Goal: Information Seeking & Learning: Learn about a topic

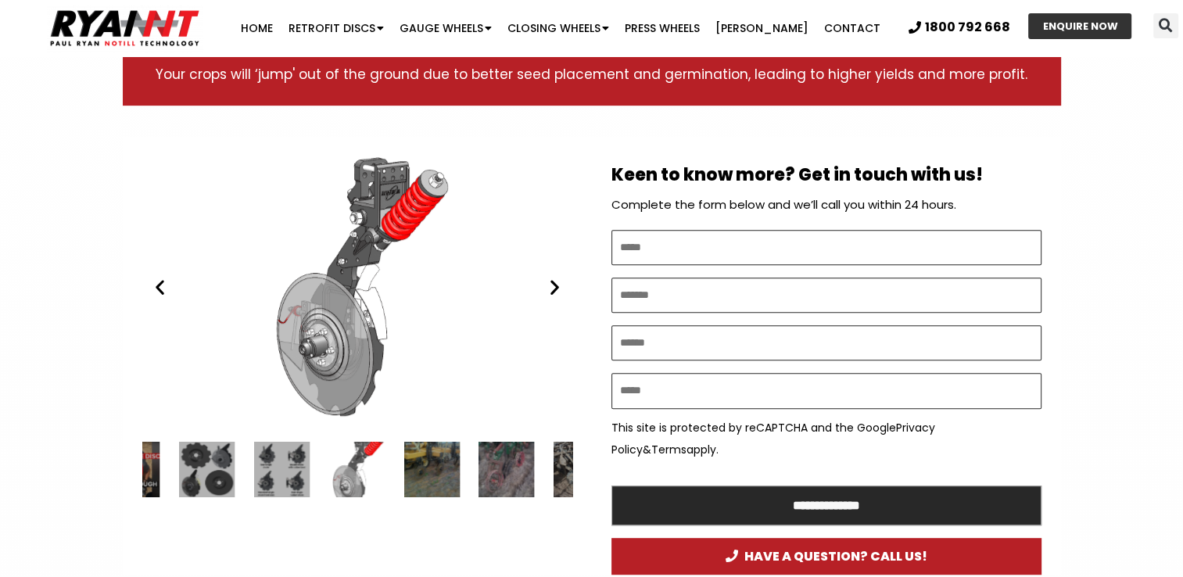
scroll to position [782, 0]
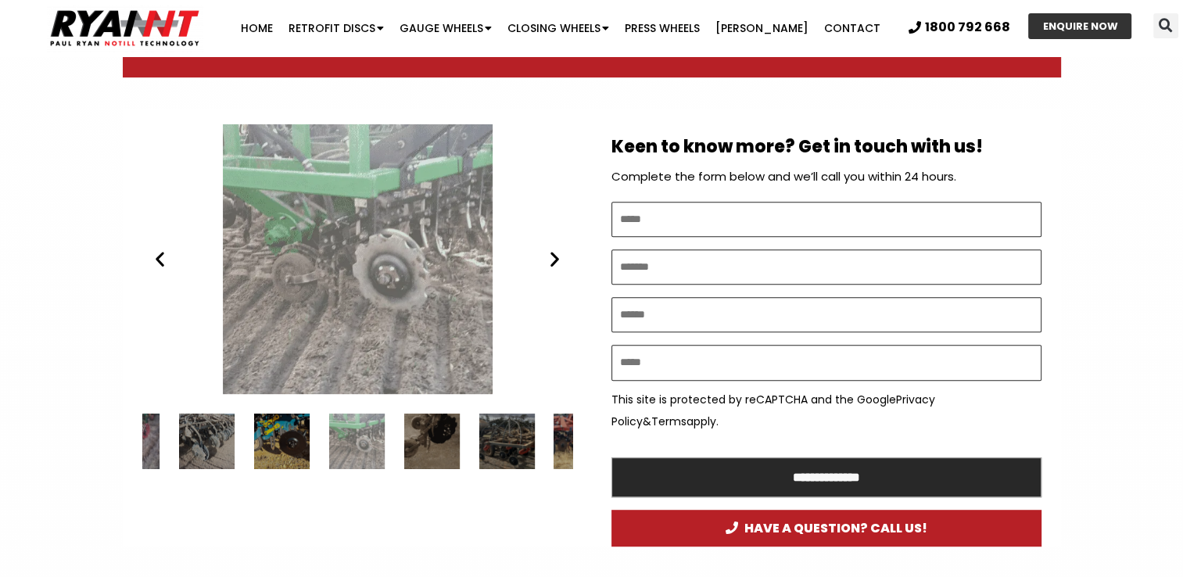
click at [163, 257] on icon "Previous slide" at bounding box center [160, 259] width 20 height 20
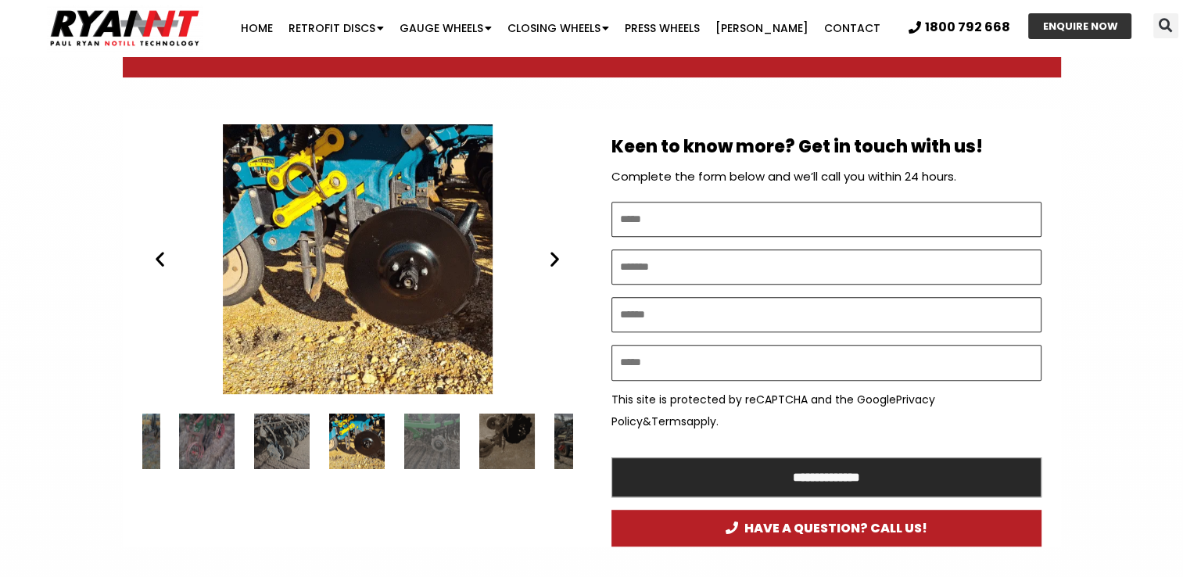
click at [163, 256] on icon "Previous slide" at bounding box center [160, 259] width 20 height 20
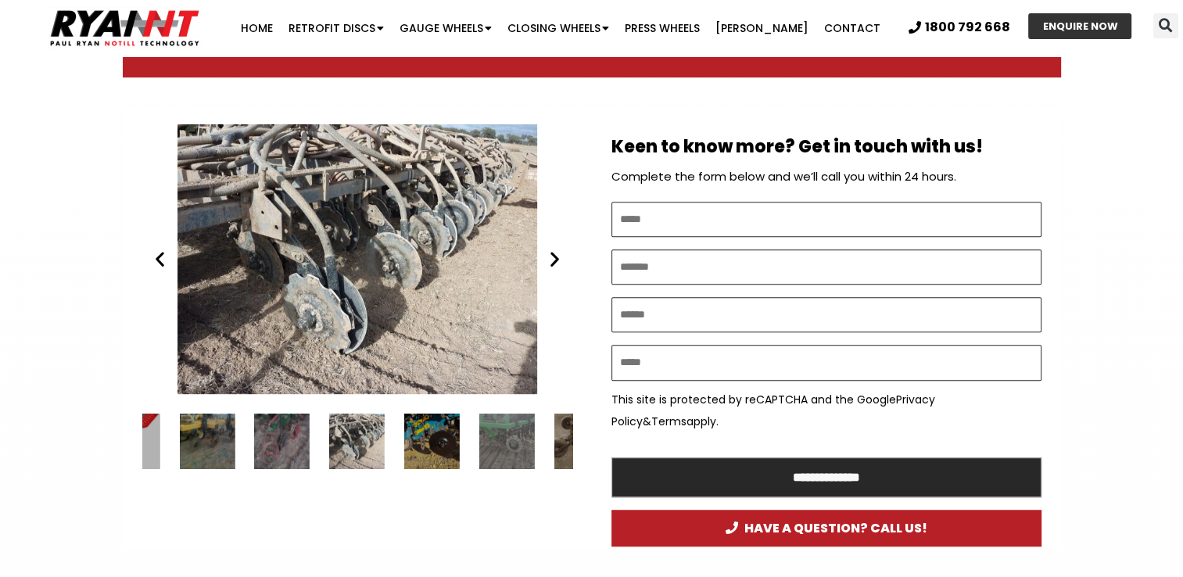
click at [166, 257] on icon "Previous slide" at bounding box center [160, 259] width 20 height 20
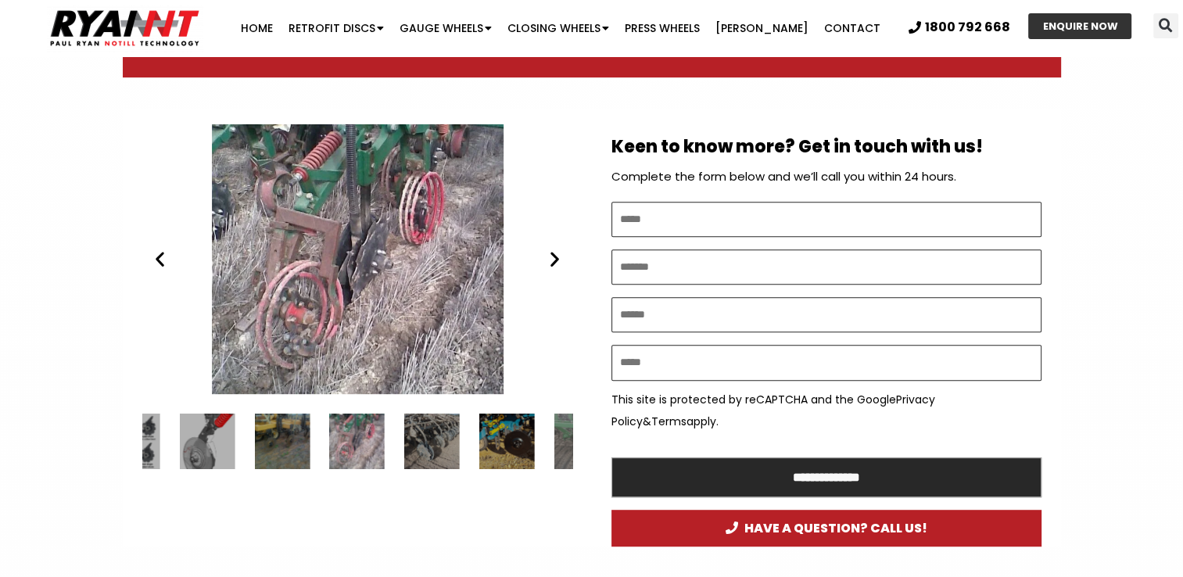
click at [166, 257] on icon "Previous slide" at bounding box center [160, 259] width 20 height 20
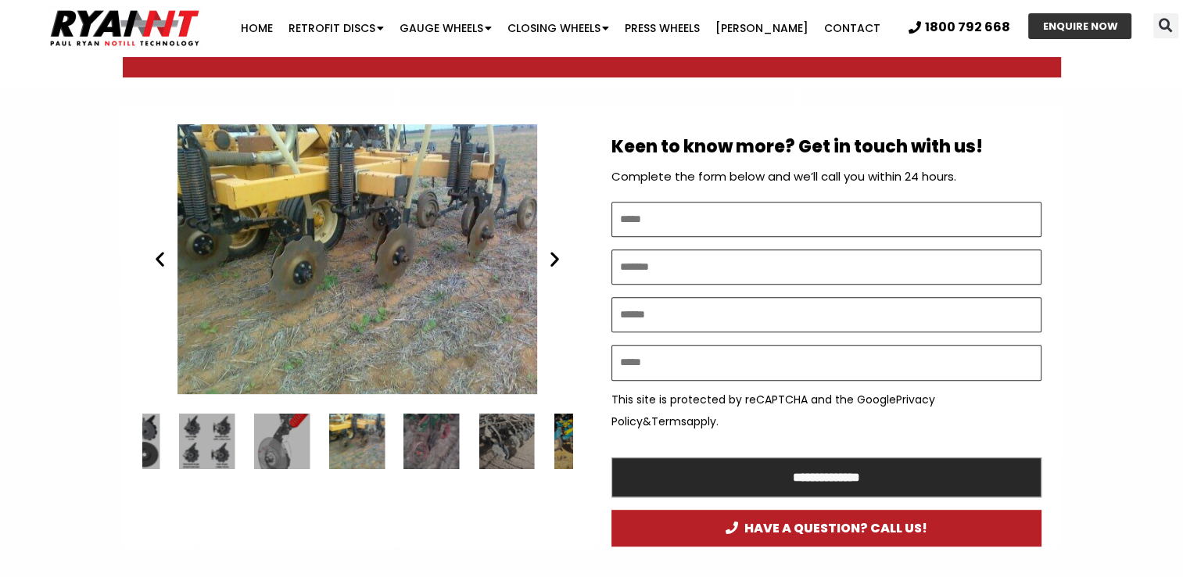
click at [164, 252] on icon "Previous slide" at bounding box center [160, 259] width 20 height 20
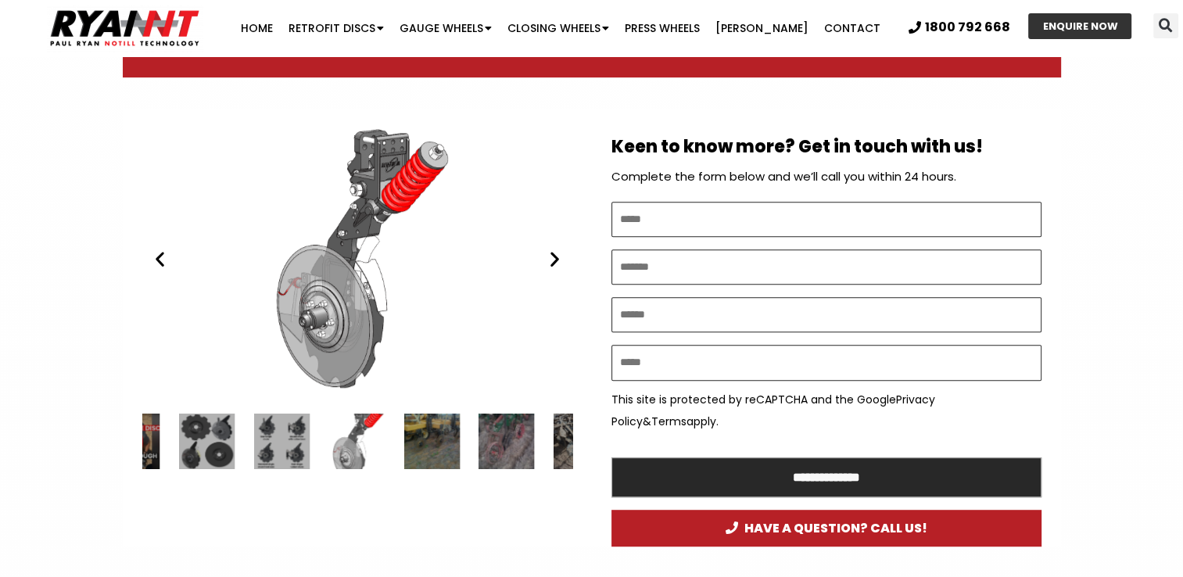
click at [164, 254] on icon "Previous slide" at bounding box center [160, 259] width 20 height 20
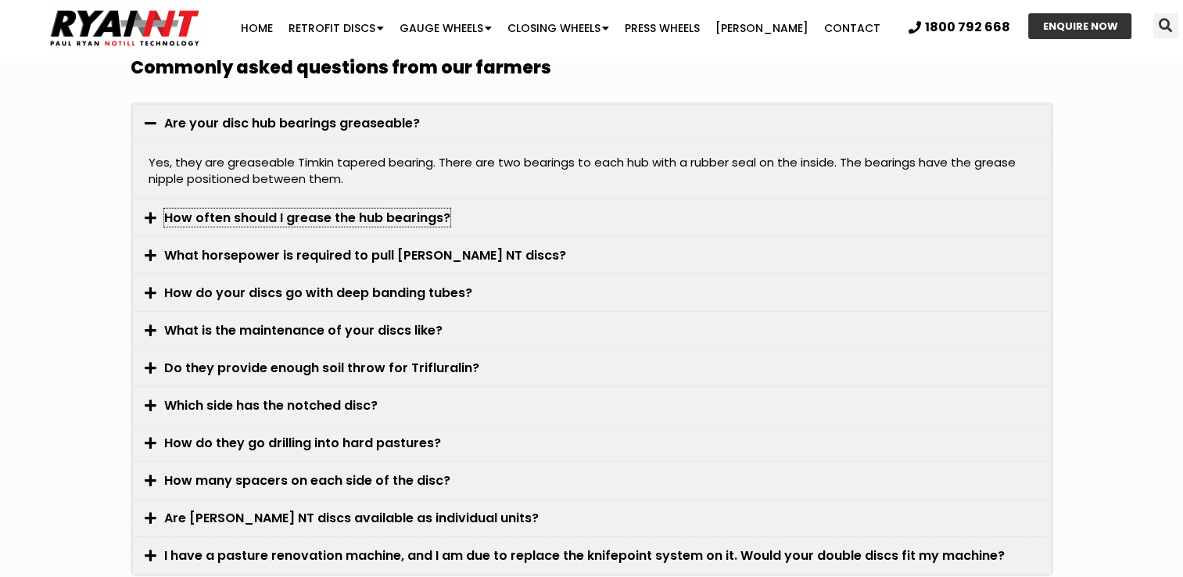
scroll to position [4299, 0]
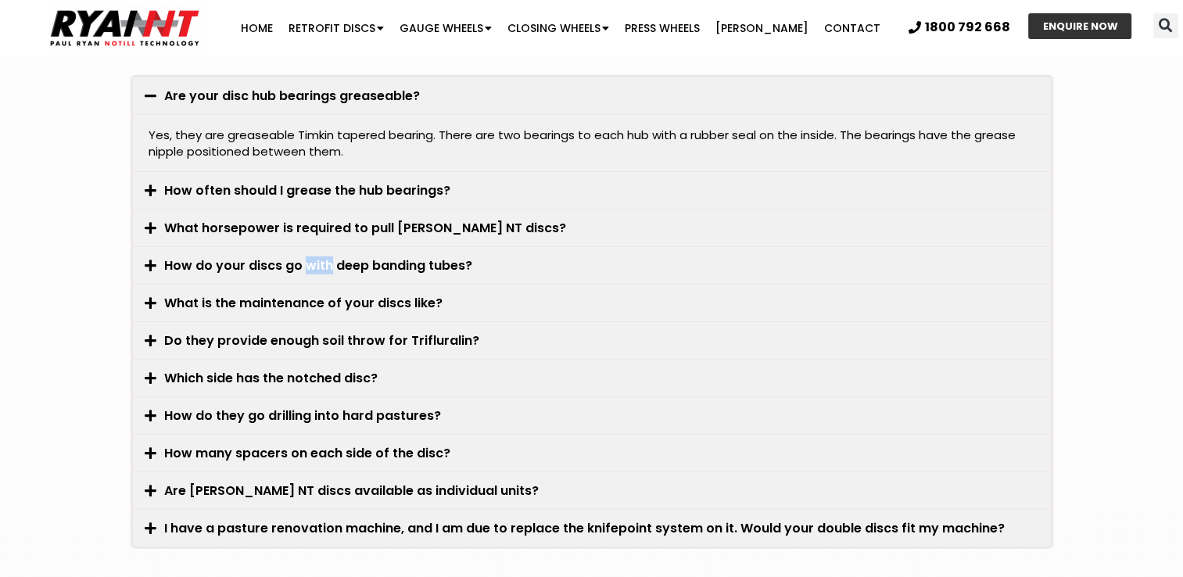
drag, startPoint x: 172, startPoint y: 249, endPoint x: 327, endPoint y: 243, distance: 154.9
click at [327, 256] on link "How do your discs go with deep banding tubes?" at bounding box center [318, 265] width 308 height 18
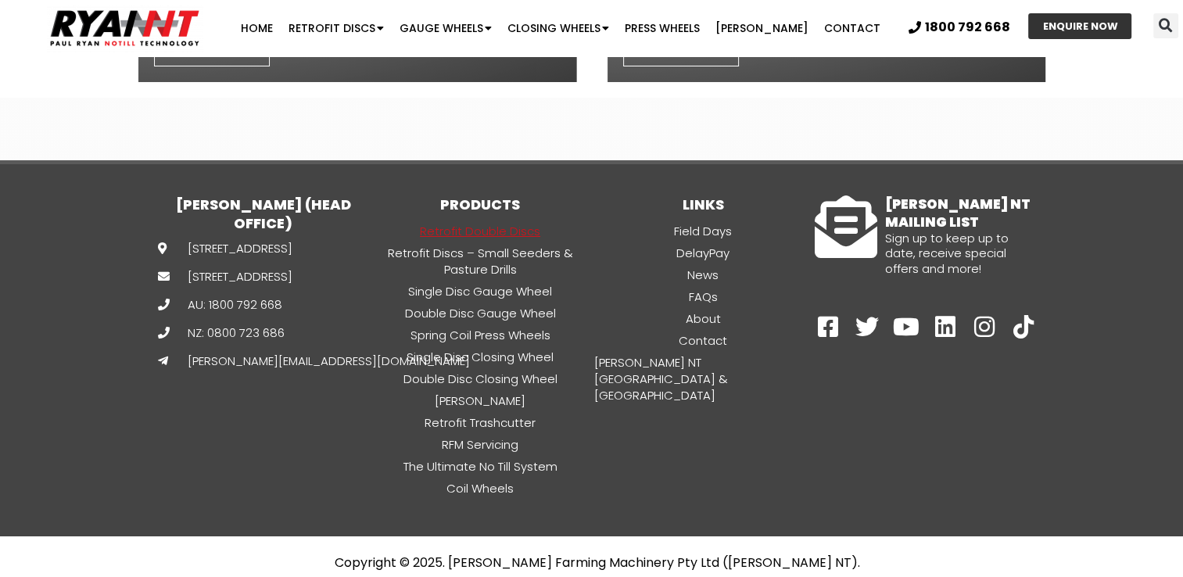
scroll to position [5649, 0]
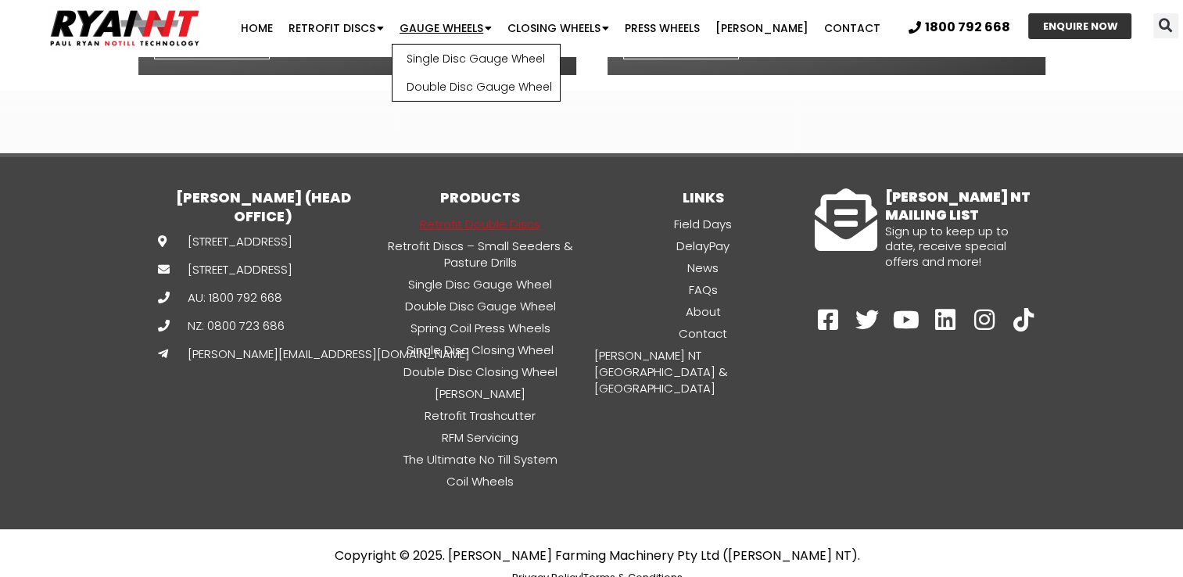
click at [461, 29] on link "Gauge Wheels" at bounding box center [446, 28] width 108 height 31
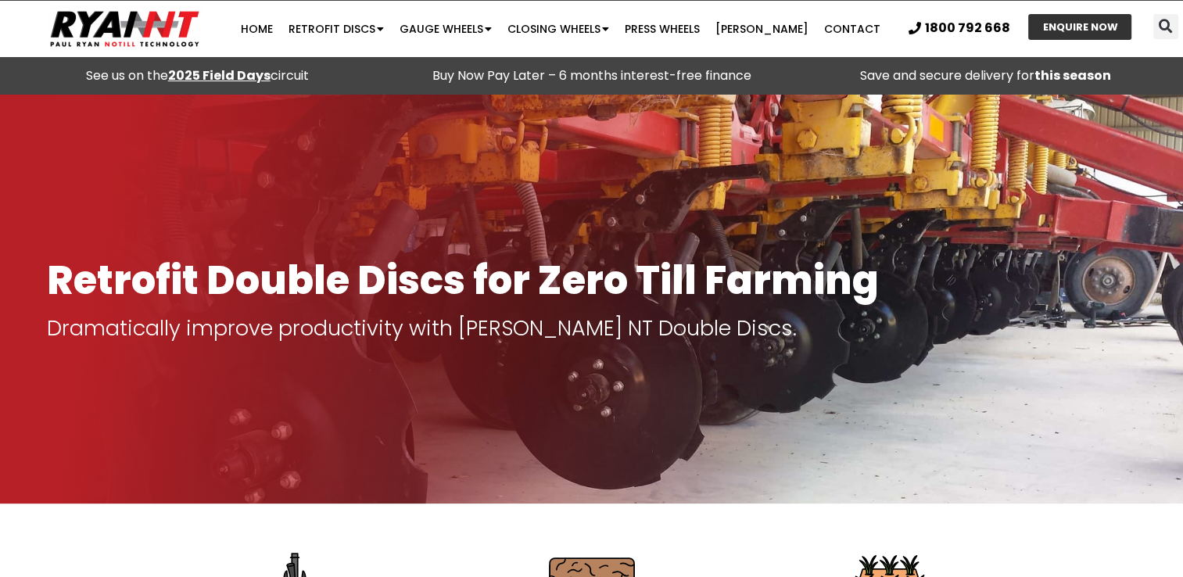
drag, startPoint x: 647, startPoint y: 169, endPoint x: 651, endPoint y: 184, distance: 16.1
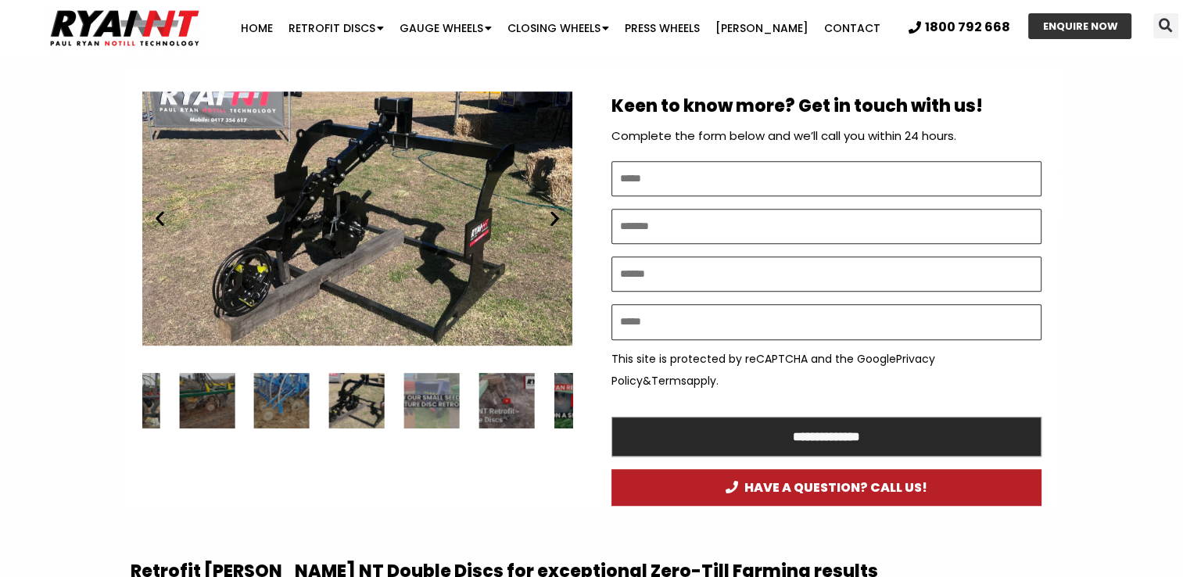
scroll to position [860, 0]
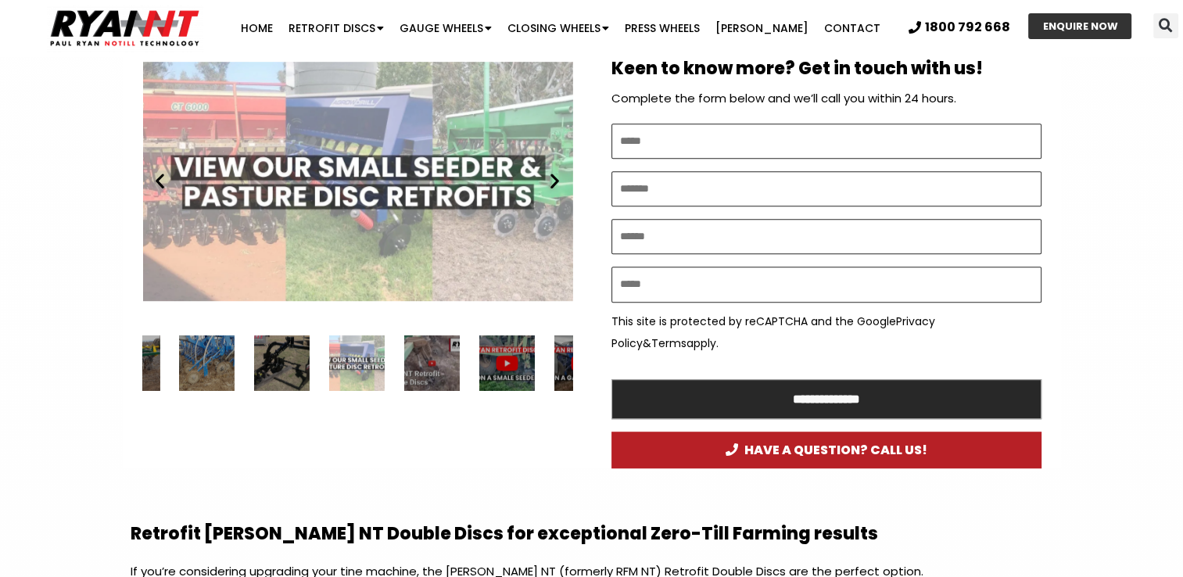
click at [398, 195] on div "Small farm seeder and pasture drill double disc retrofits" at bounding box center [357, 181] width 430 height 270
click at [160, 173] on icon "Previous slide" at bounding box center [160, 181] width 20 height 20
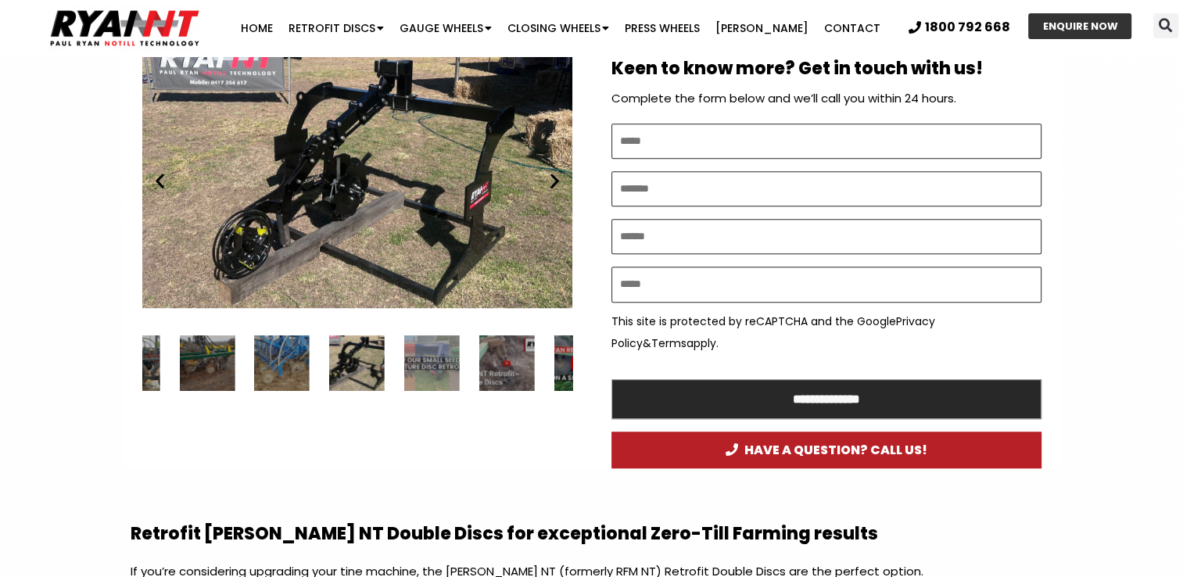
click at [160, 180] on icon "Previous slide" at bounding box center [160, 181] width 20 height 20
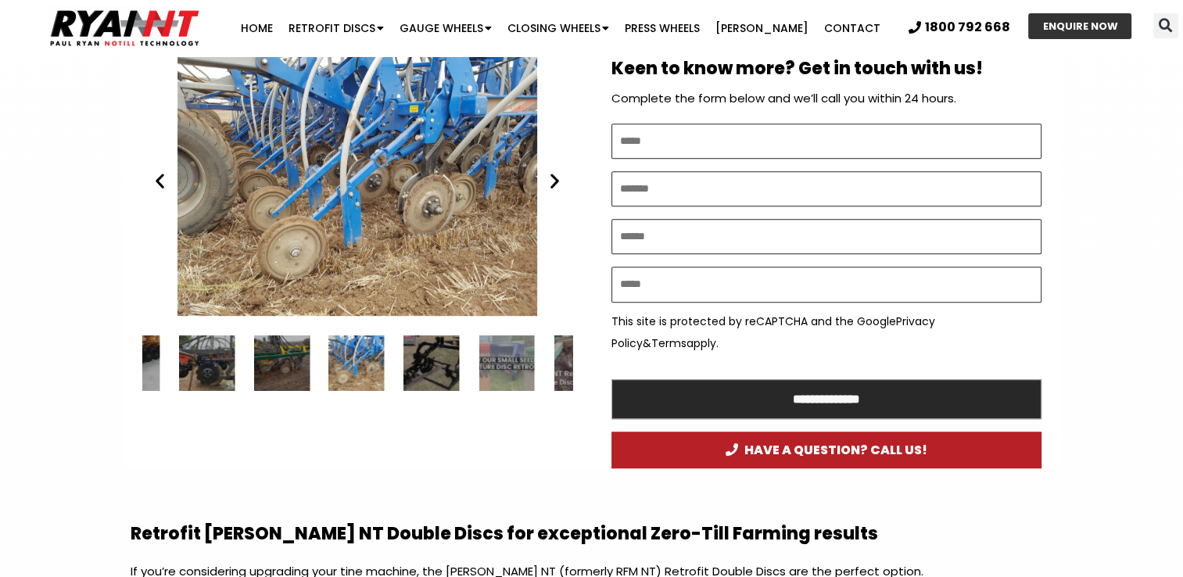
click at [160, 180] on icon "Previous slide" at bounding box center [160, 181] width 20 height 20
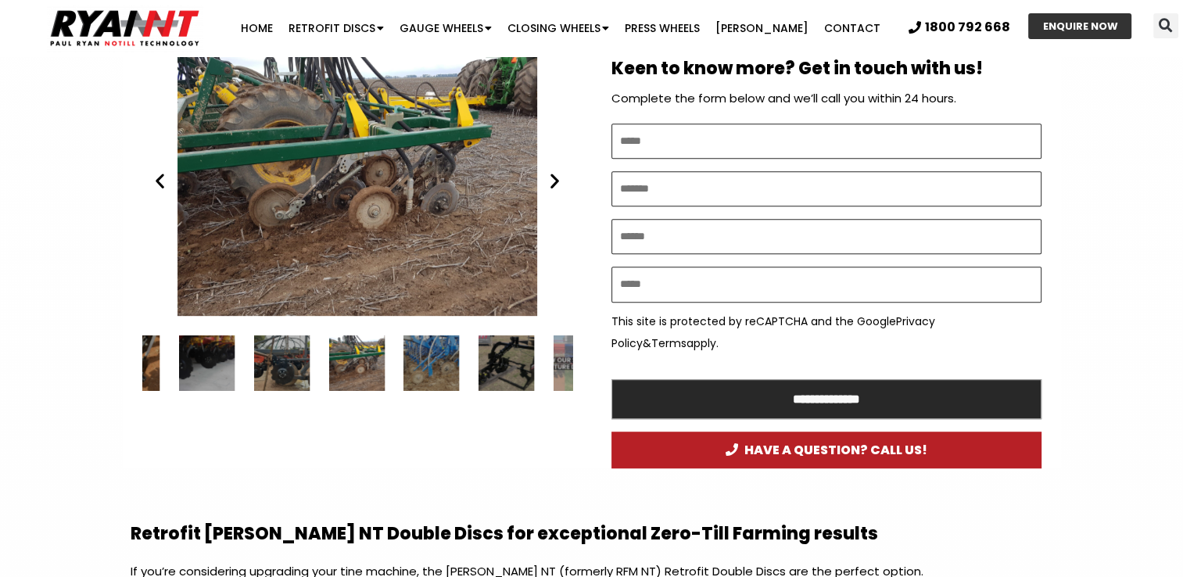
click at [160, 178] on icon "Previous slide" at bounding box center [160, 181] width 20 height 20
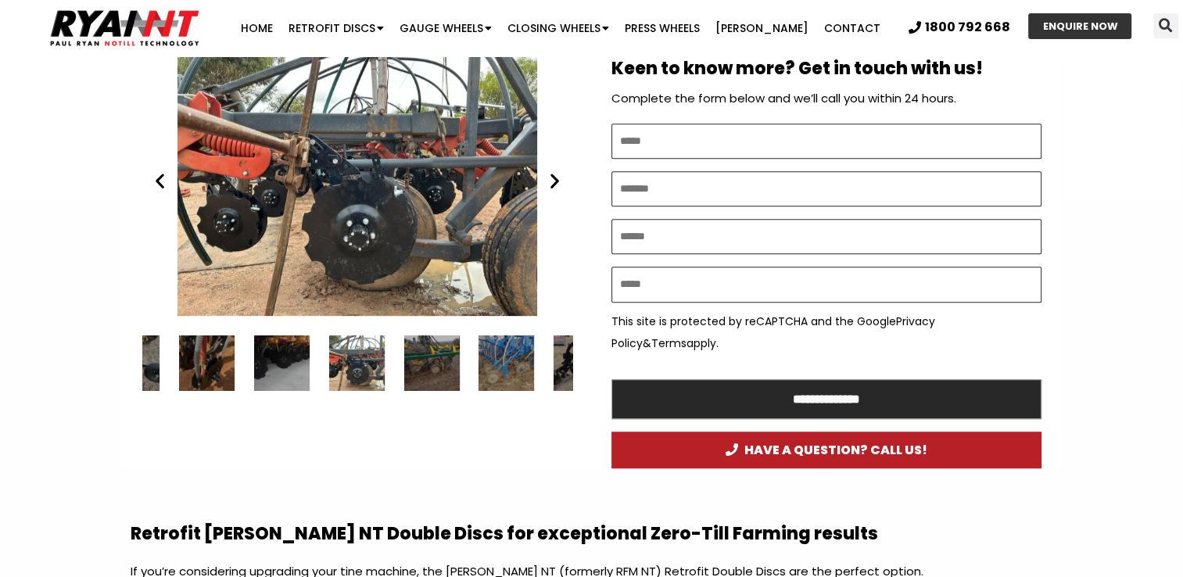
click at [160, 178] on icon "Previous slide" at bounding box center [160, 181] width 20 height 20
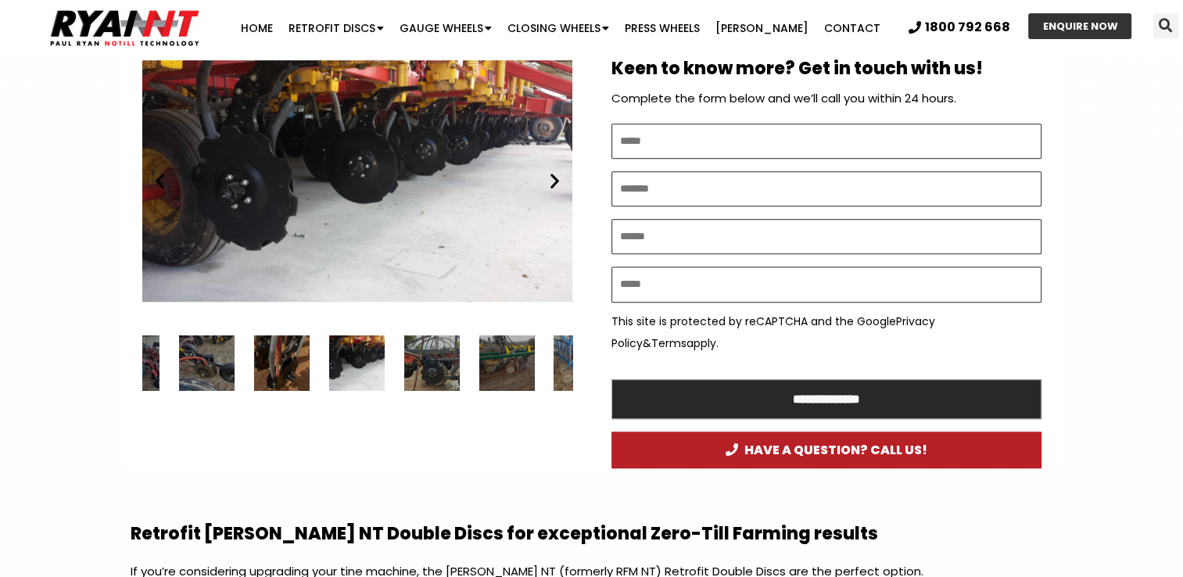
click at [160, 178] on icon "Previous slide" at bounding box center [160, 181] width 20 height 20
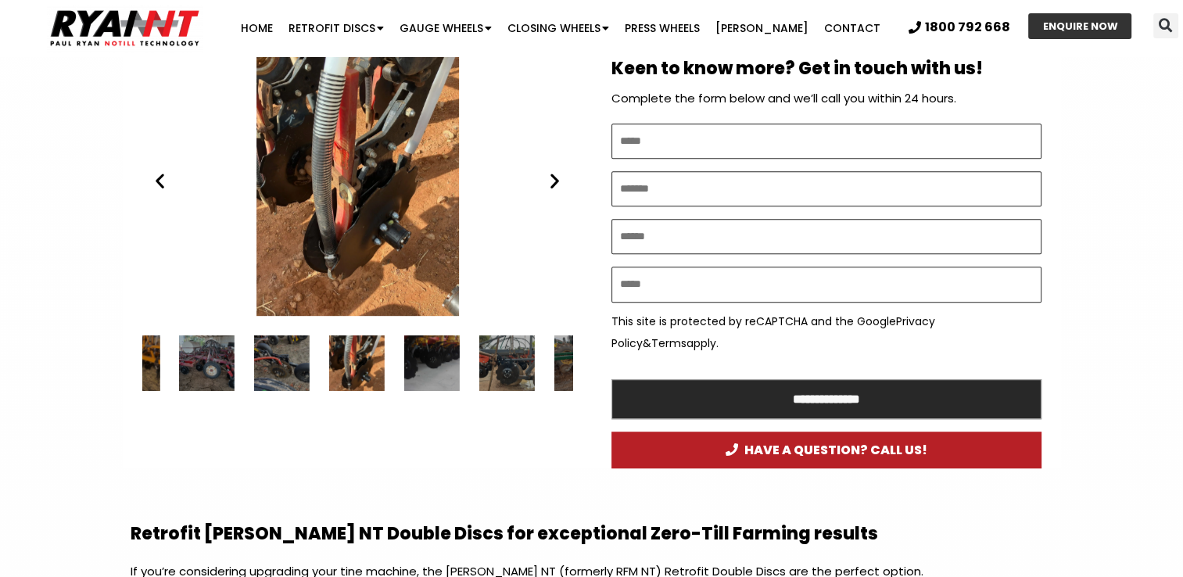
click at [166, 175] on icon "Previous slide" at bounding box center [160, 181] width 20 height 20
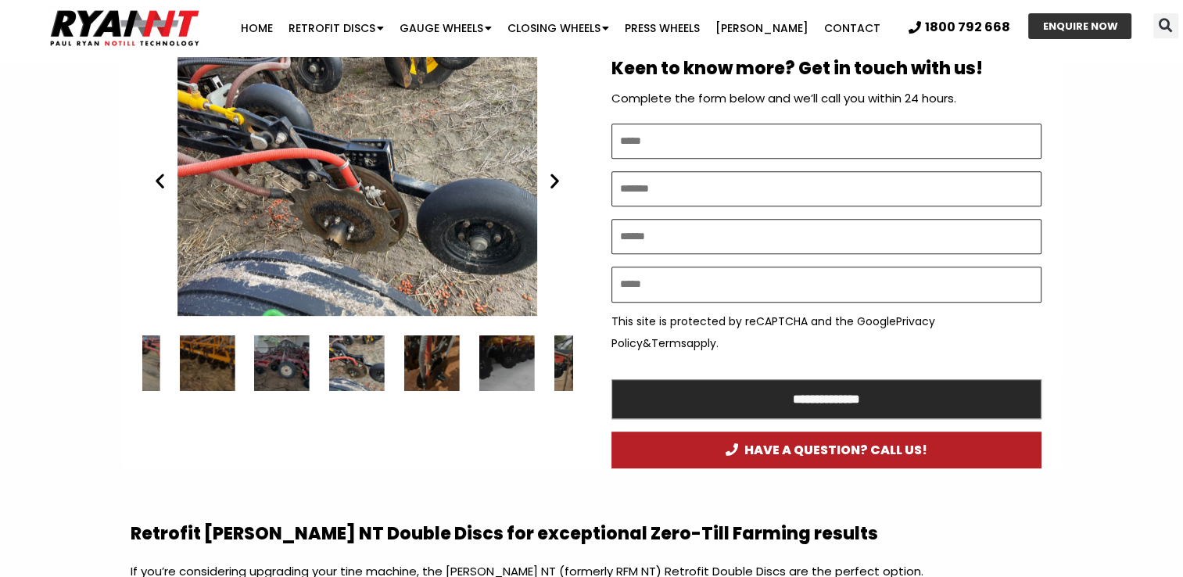
click at [172, 173] on div "RYAN NT Retrofit Double Discs" at bounding box center [357, 181] width 430 height 270
click at [161, 184] on icon "Previous slide" at bounding box center [160, 181] width 20 height 20
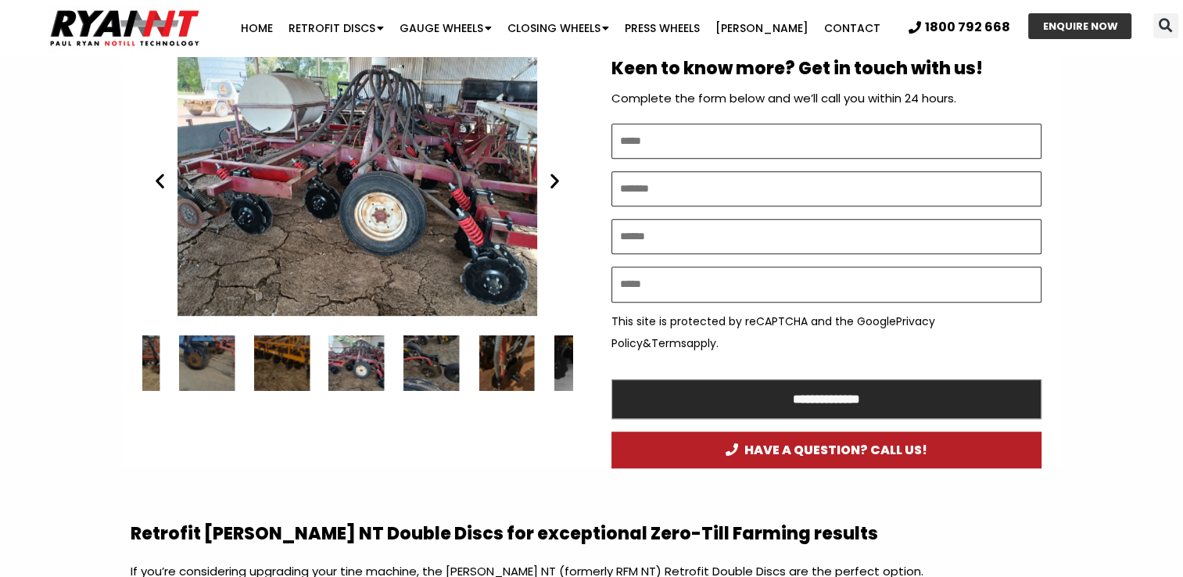
click at [161, 177] on icon "Previous slide" at bounding box center [160, 181] width 20 height 20
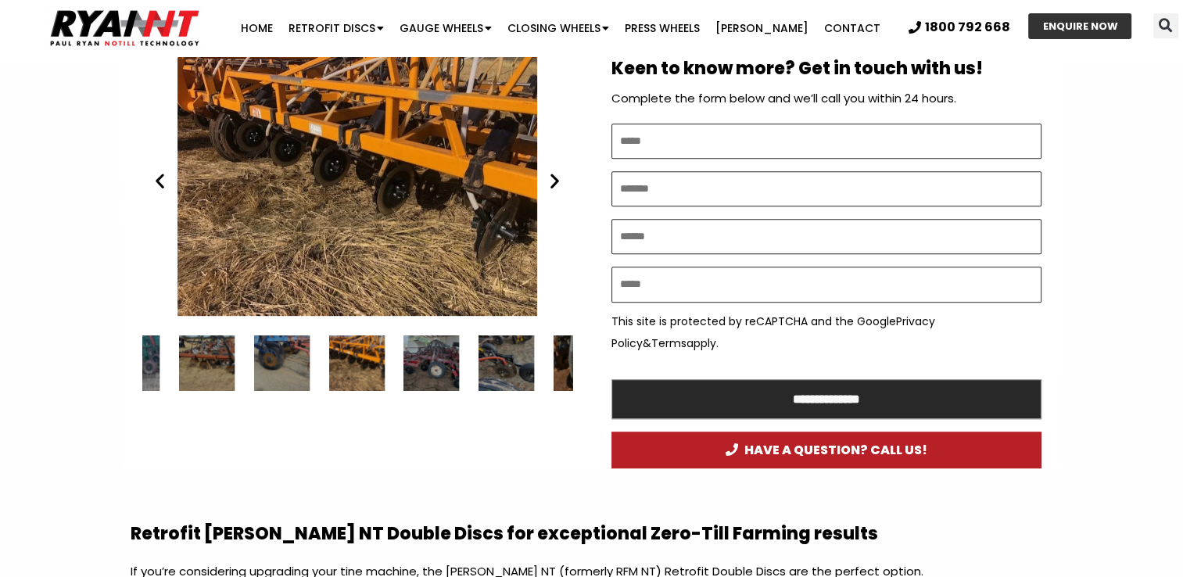
click at [161, 177] on icon "Previous slide" at bounding box center [160, 181] width 20 height 20
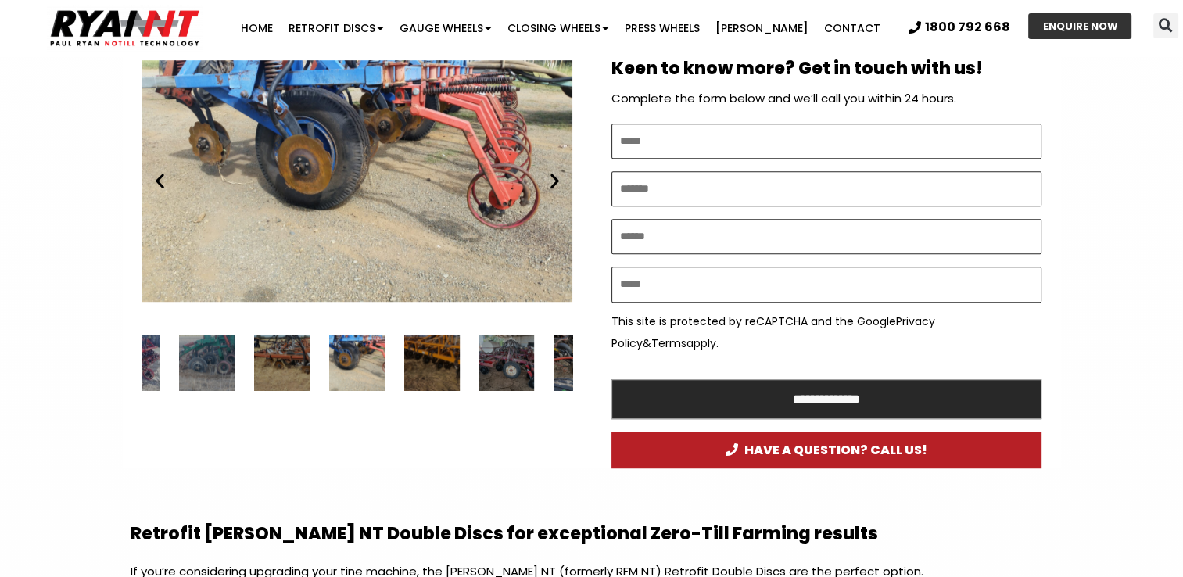
click at [161, 177] on icon "Previous slide" at bounding box center [160, 181] width 20 height 20
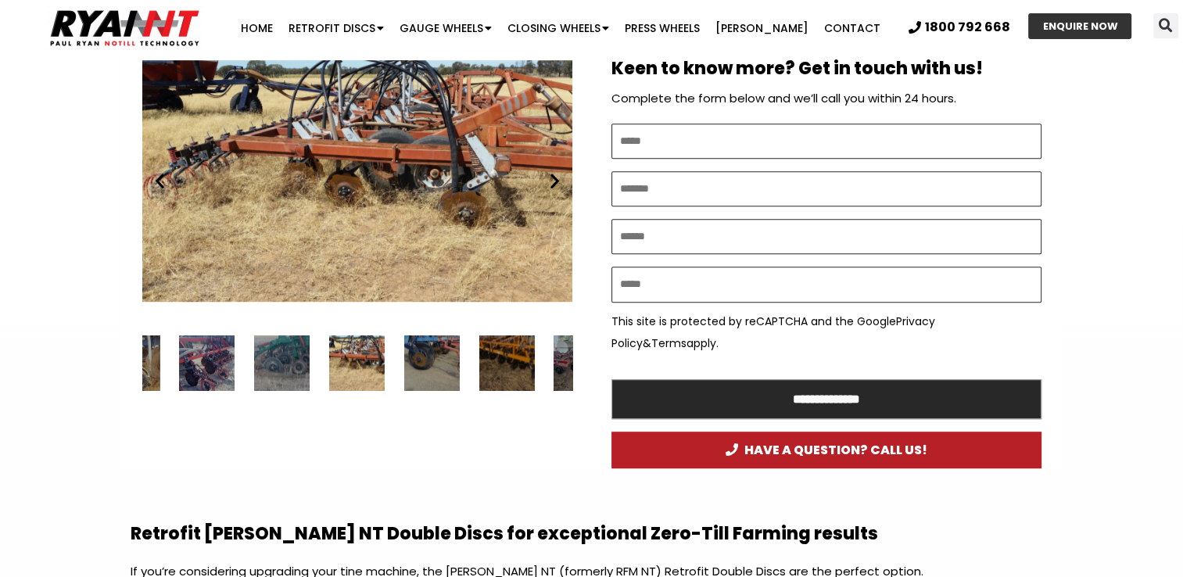
click at [161, 177] on icon "Previous slide" at bounding box center [160, 181] width 20 height 20
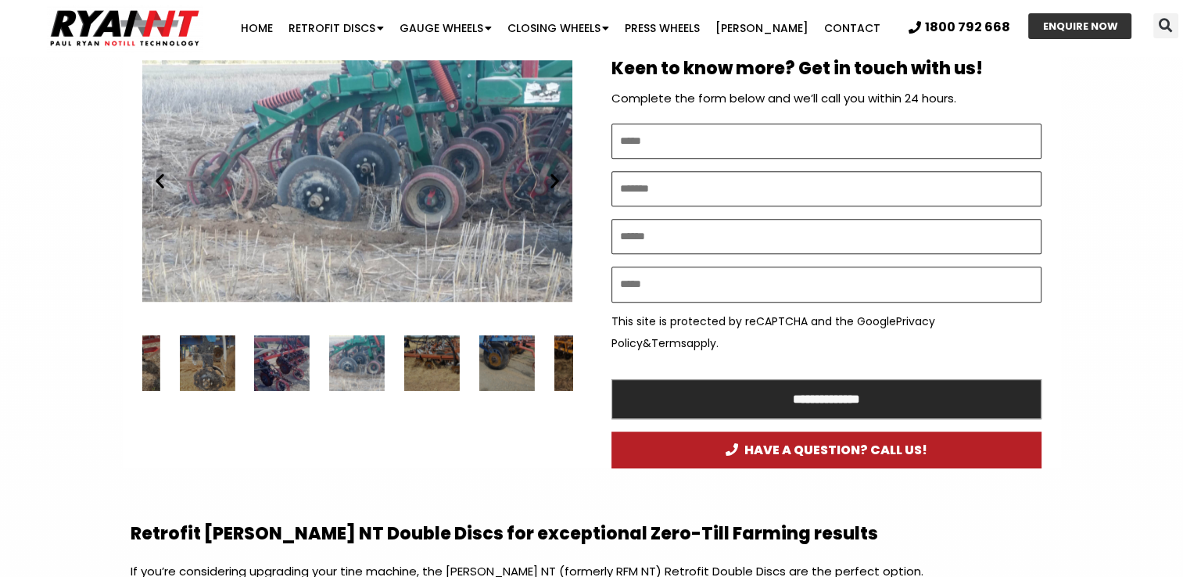
click at [161, 177] on icon "Previous slide" at bounding box center [160, 181] width 20 height 20
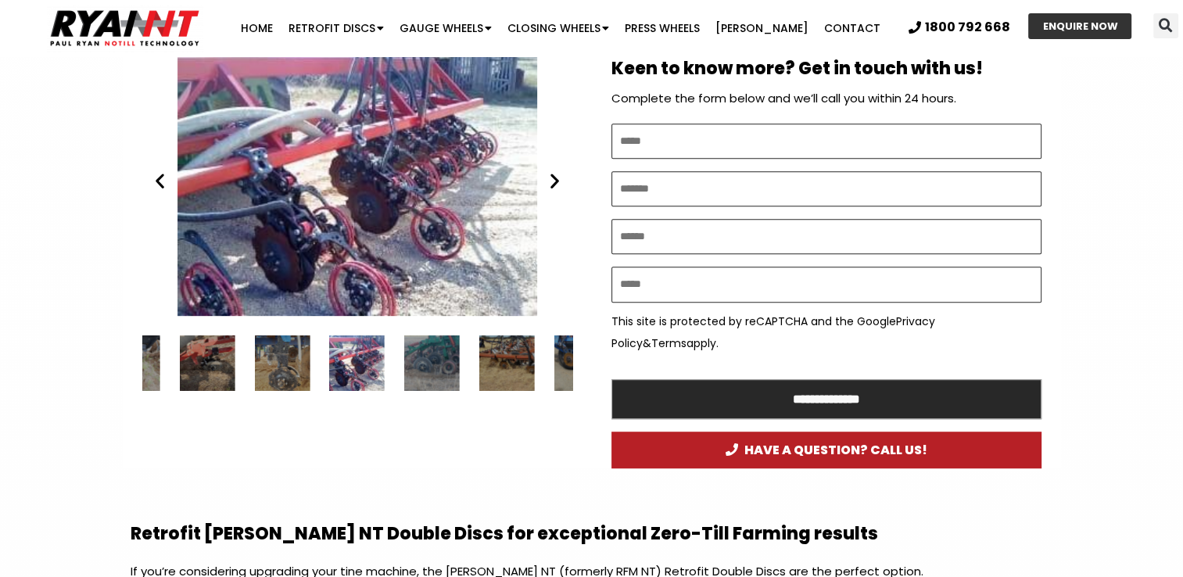
click at [162, 177] on icon "Previous slide" at bounding box center [160, 181] width 20 height 20
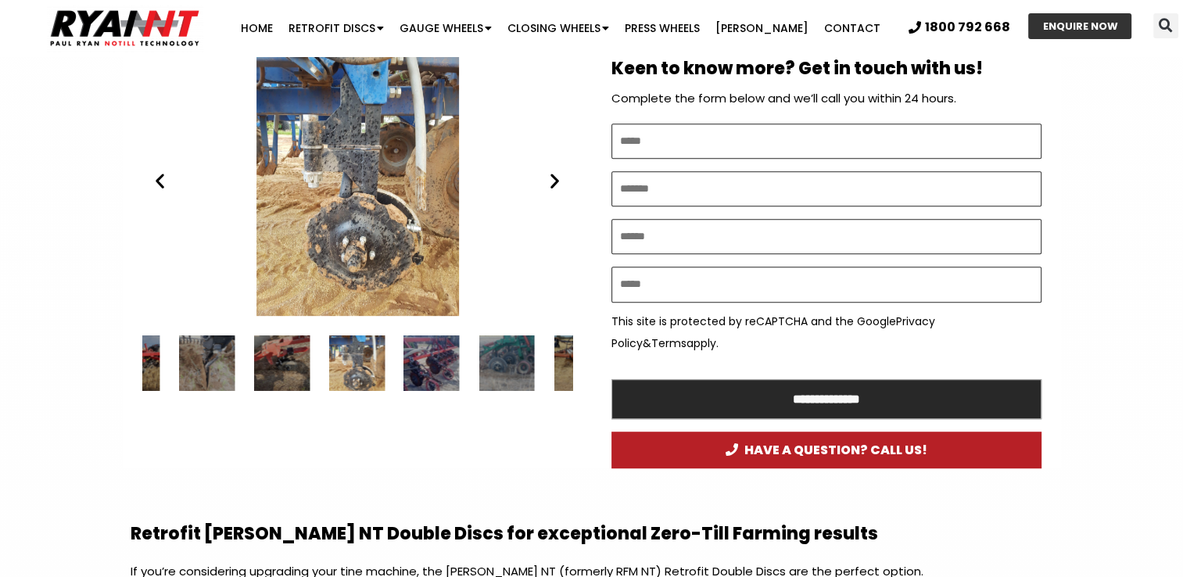
click at [162, 177] on icon "Previous slide" at bounding box center [160, 181] width 20 height 20
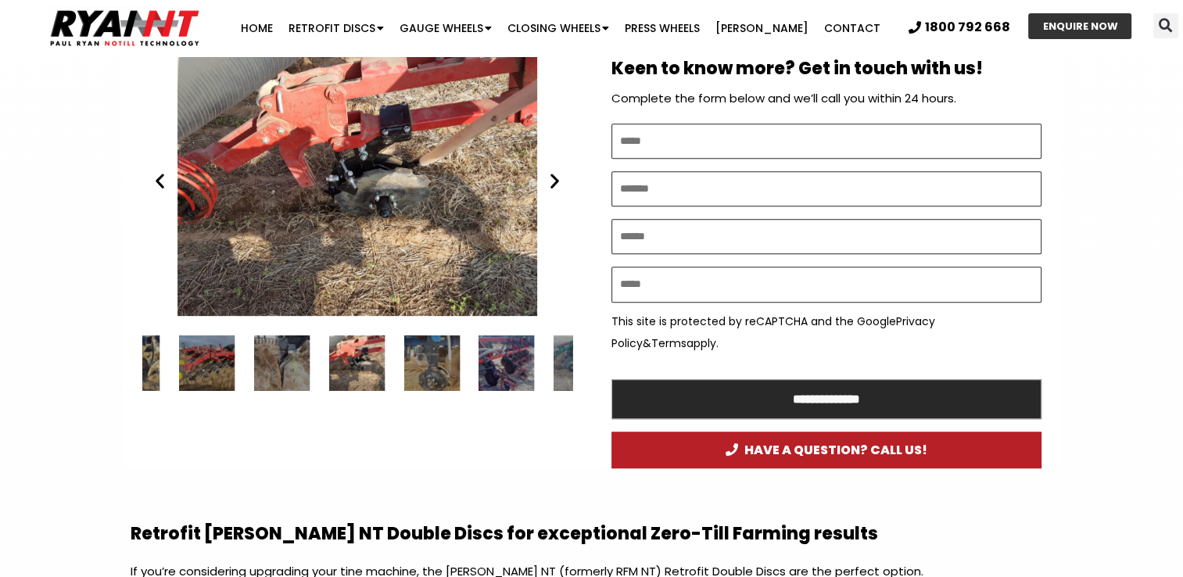
click at [162, 177] on icon "Previous slide" at bounding box center [160, 181] width 20 height 20
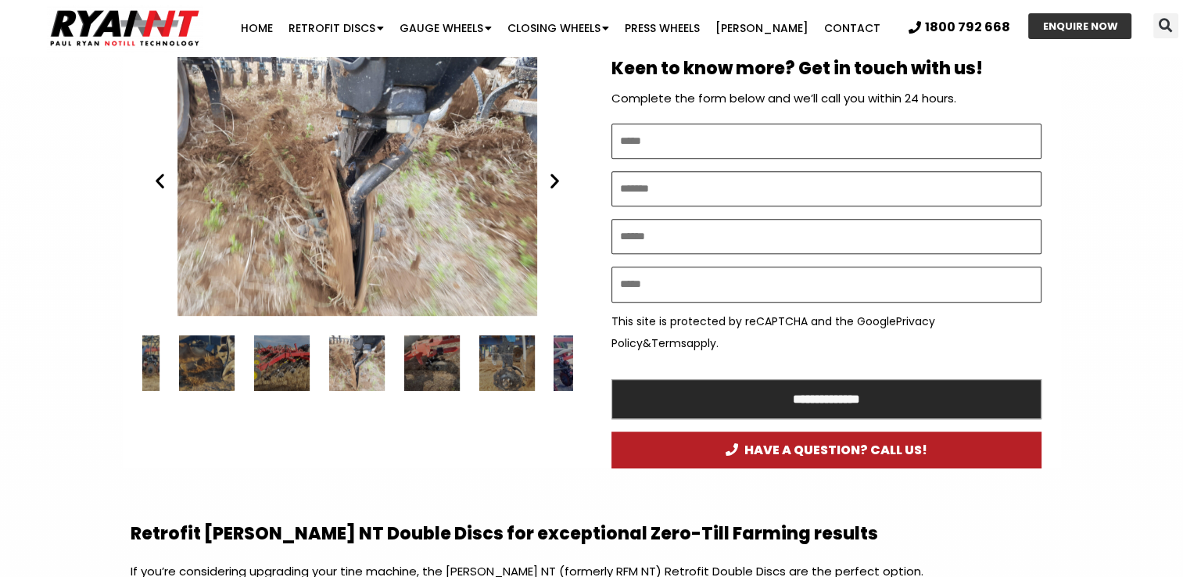
click at [162, 177] on icon "Previous slide" at bounding box center [160, 181] width 20 height 20
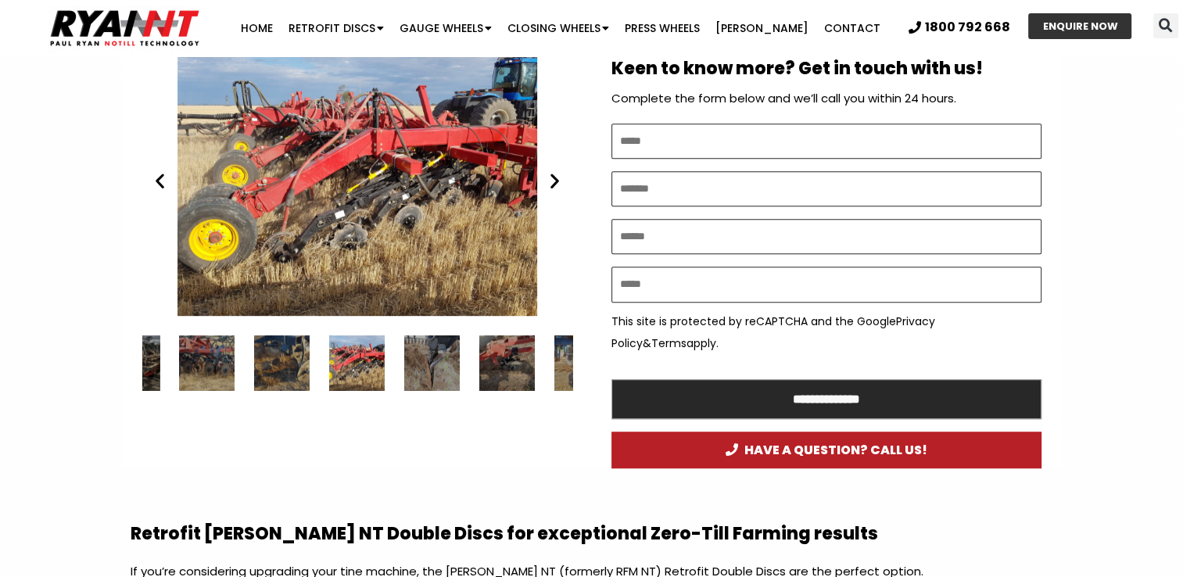
click at [162, 177] on icon "Previous slide" at bounding box center [160, 181] width 20 height 20
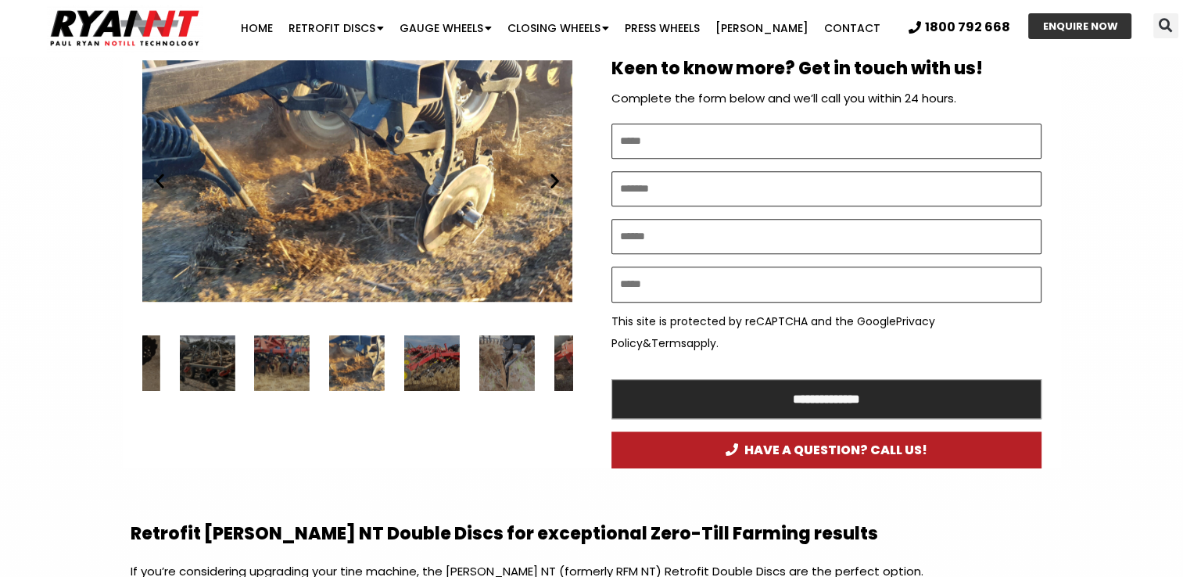
click at [162, 177] on icon "Previous slide" at bounding box center [160, 181] width 20 height 20
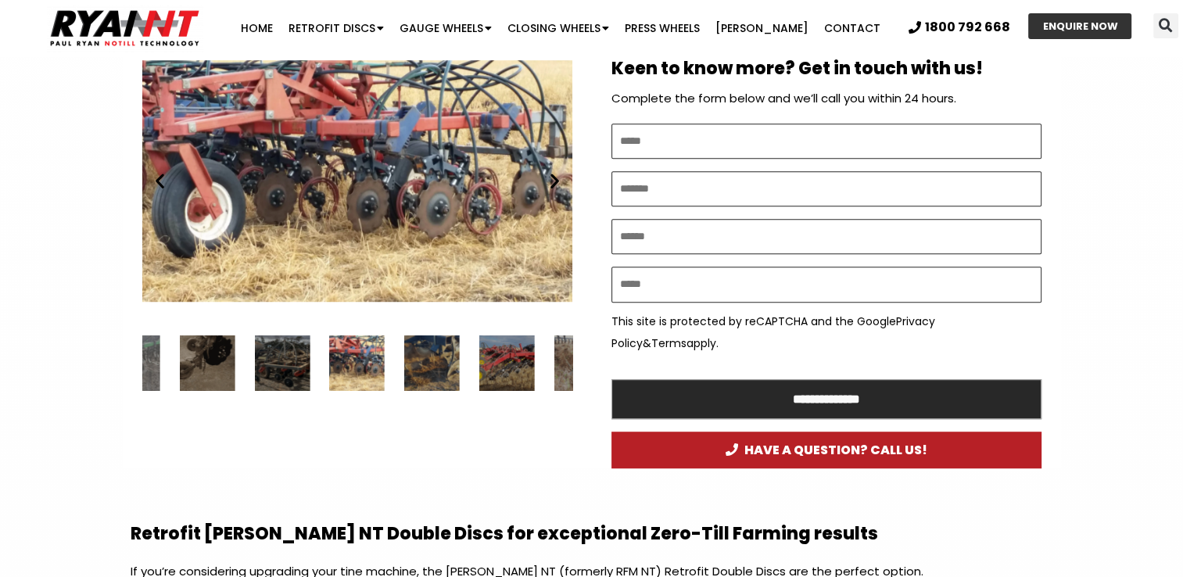
click at [162, 177] on icon "Previous slide" at bounding box center [160, 181] width 20 height 20
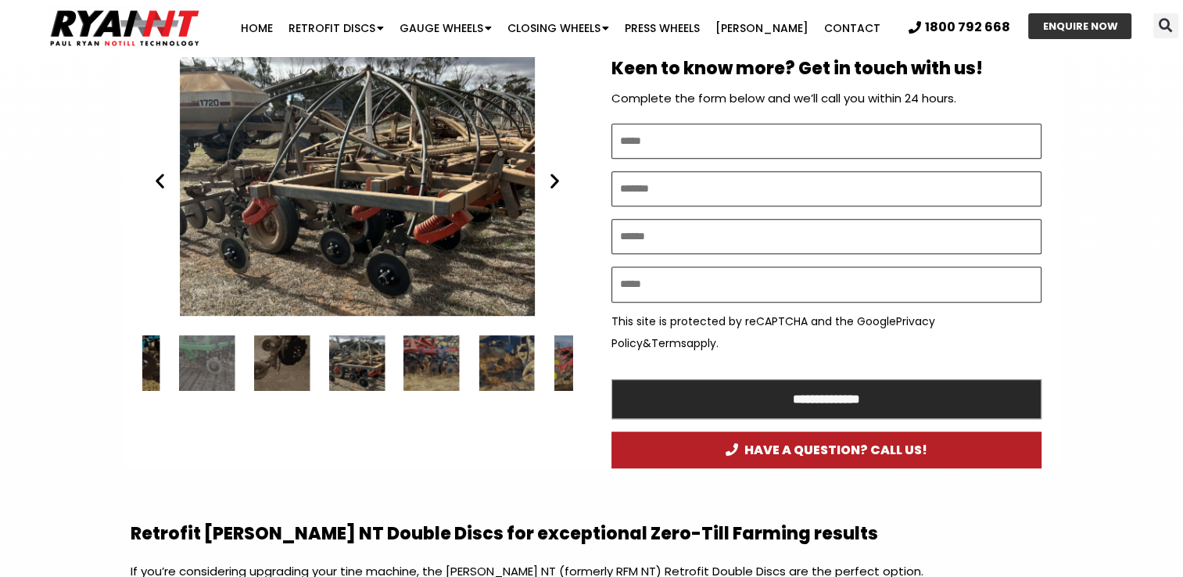
click at [162, 177] on icon "Previous slide" at bounding box center [160, 181] width 20 height 20
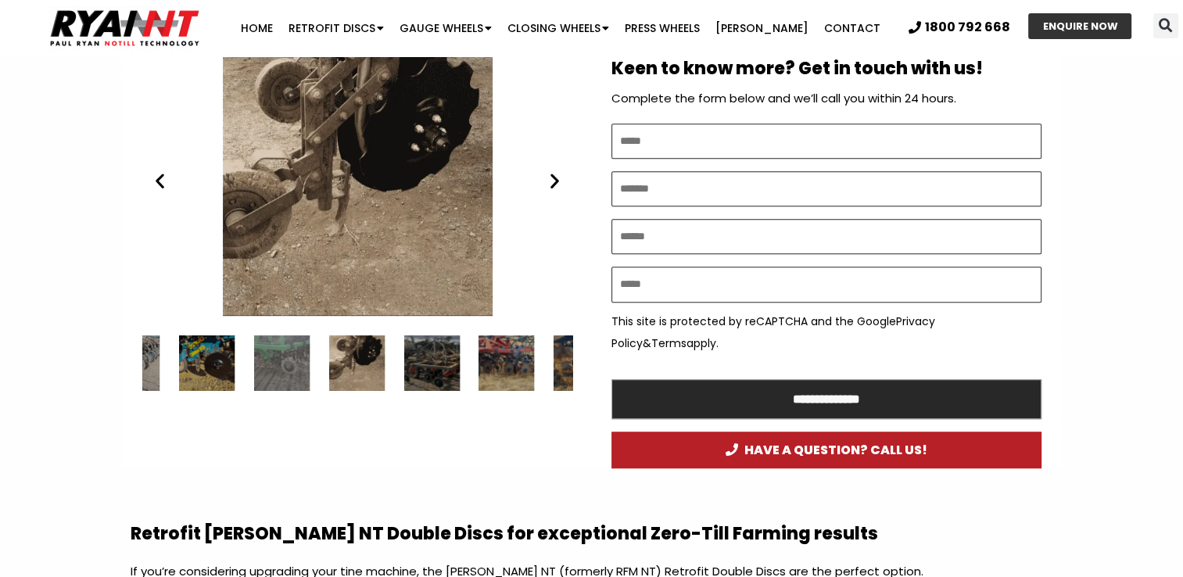
click at [162, 177] on icon "Previous slide" at bounding box center [160, 181] width 20 height 20
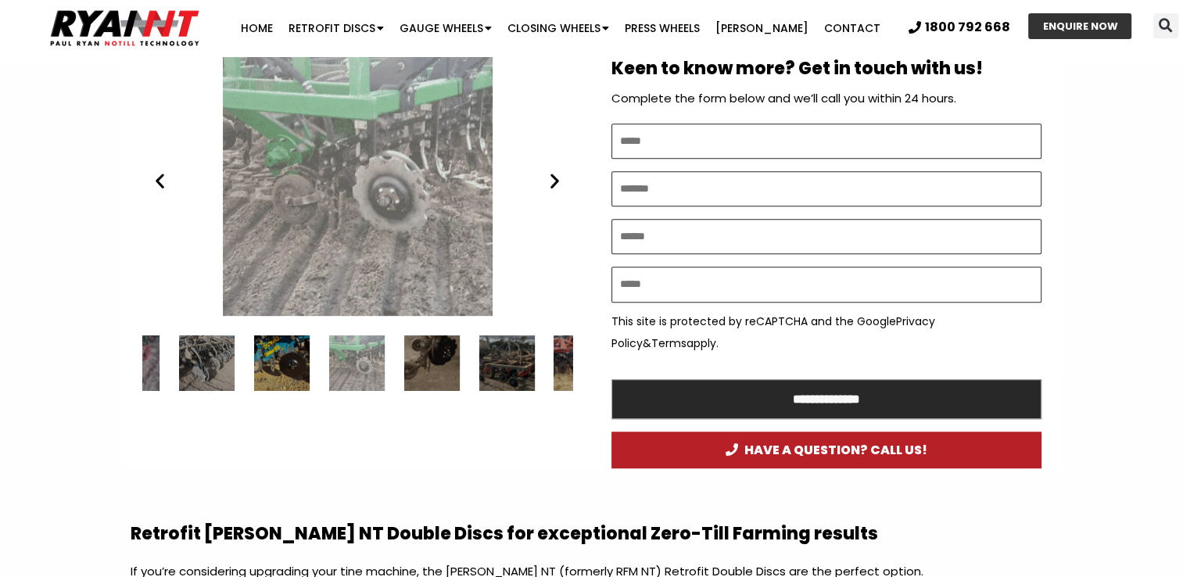
click at [557, 177] on icon "Next slide" at bounding box center [555, 181] width 20 height 20
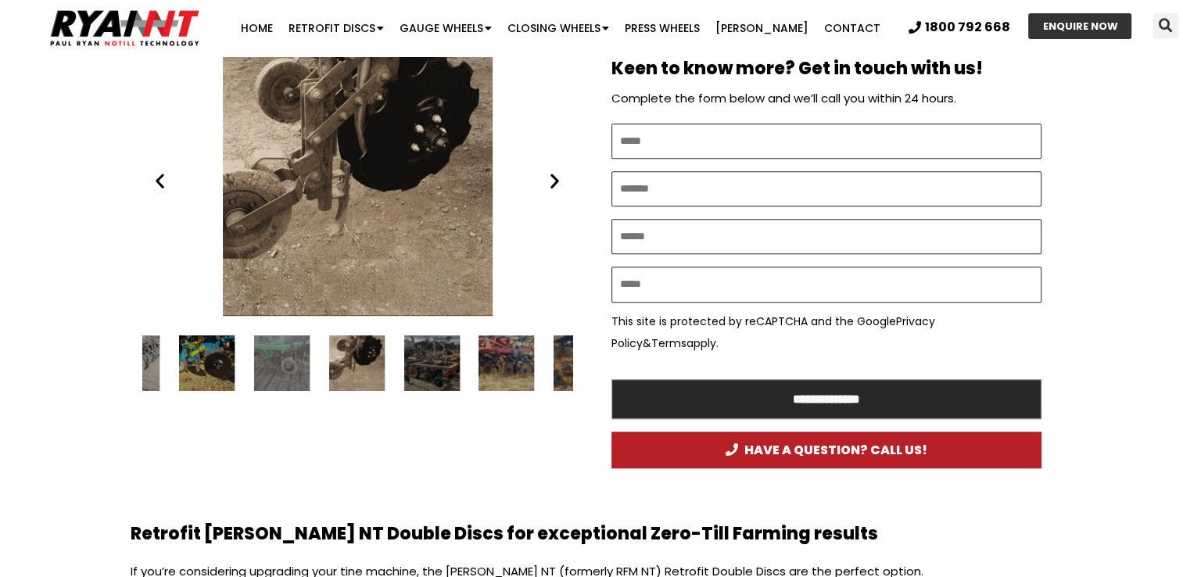
click at [159, 182] on icon "Previous slide" at bounding box center [160, 181] width 20 height 20
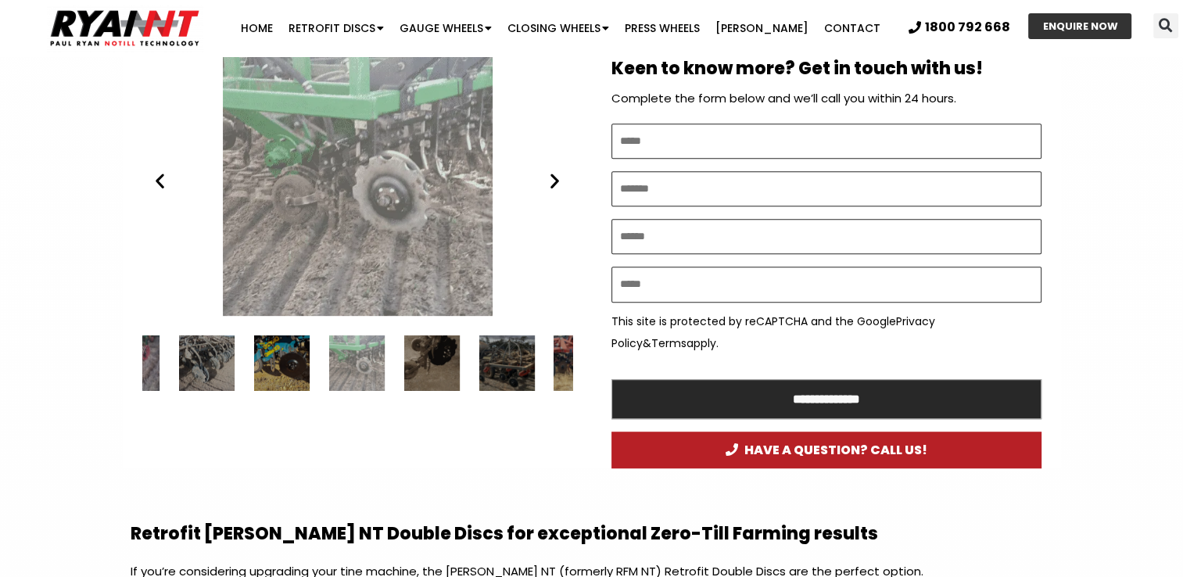
click at [159, 182] on icon "Previous slide" at bounding box center [160, 181] width 20 height 20
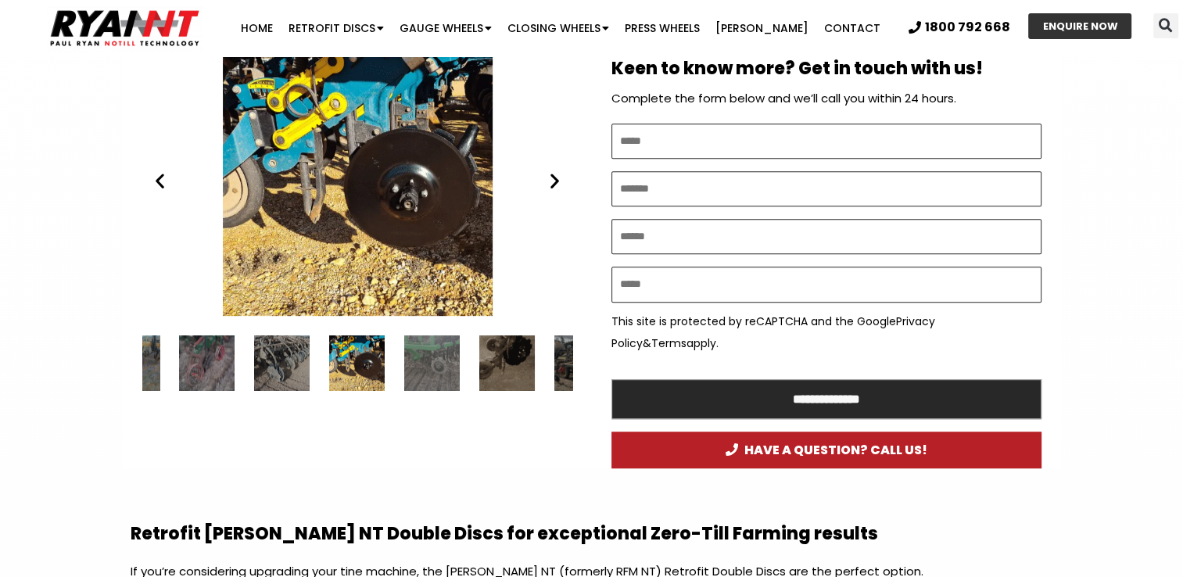
click at [165, 180] on icon "Previous slide" at bounding box center [160, 181] width 20 height 20
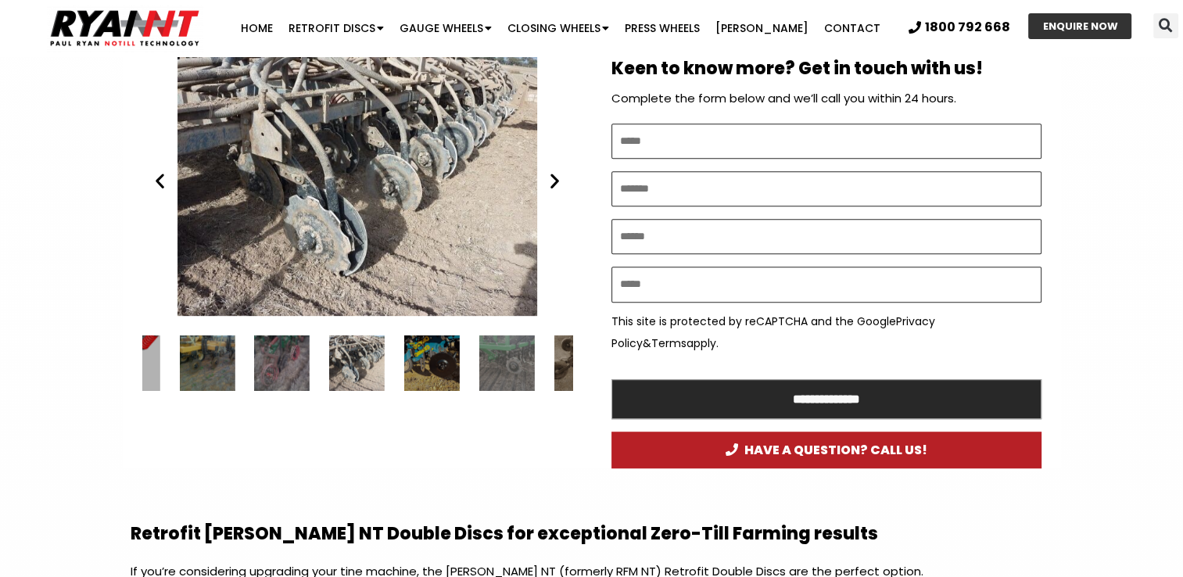
click at [165, 180] on icon "Previous slide" at bounding box center [160, 181] width 20 height 20
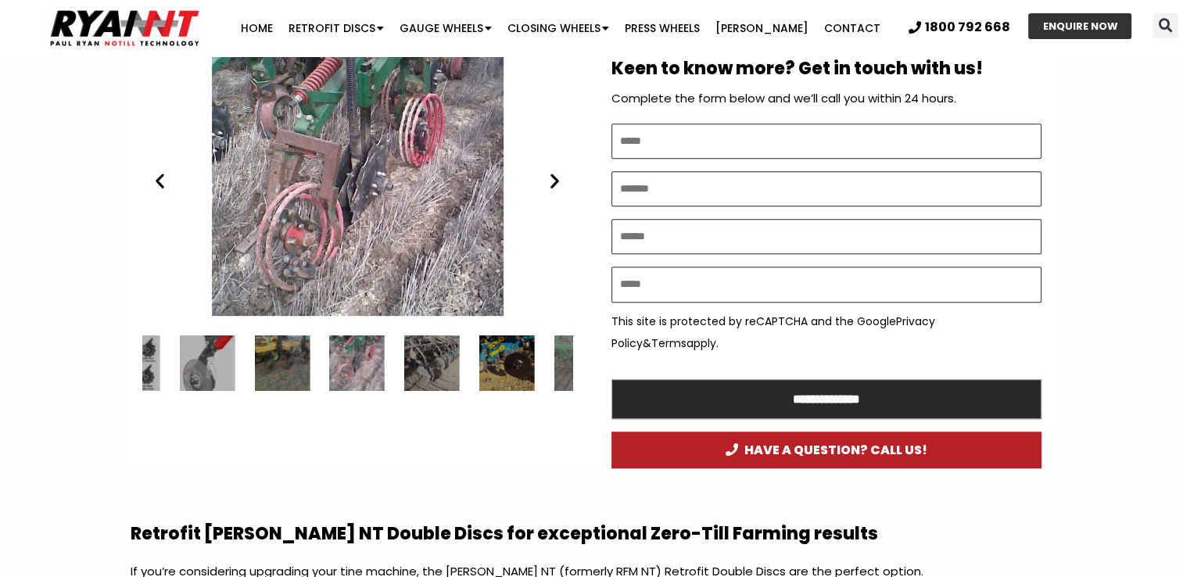
click at [165, 180] on icon "Previous slide" at bounding box center [160, 181] width 20 height 20
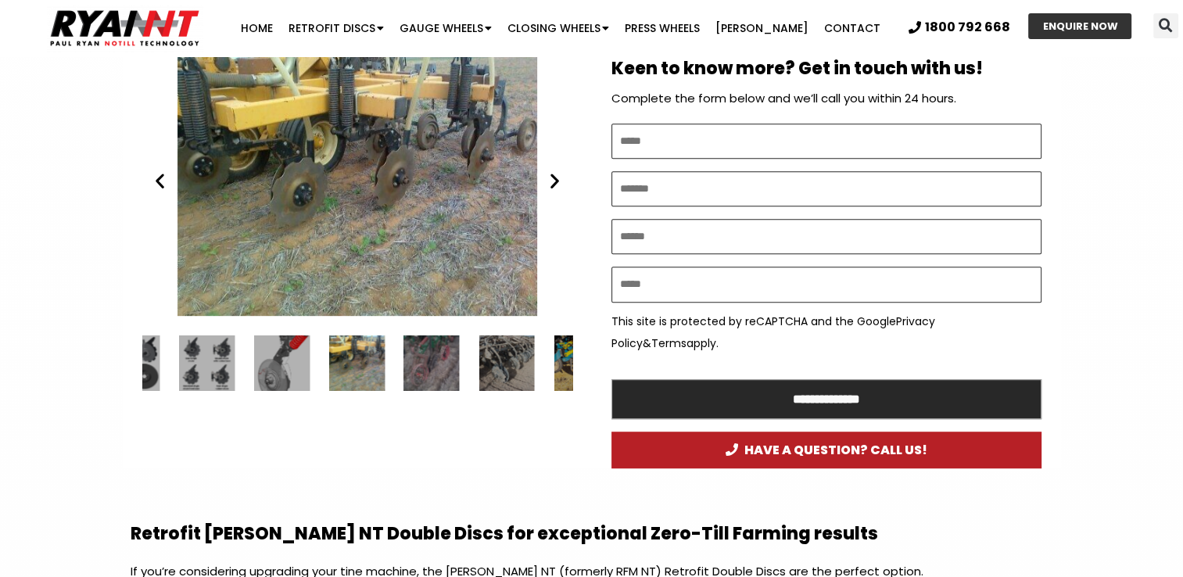
drag, startPoint x: 165, startPoint y: 180, endPoint x: 173, endPoint y: 194, distance: 16.1
click at [172, 194] on div "Play Play Play Play Play Play Play Play Play Play Play Play" at bounding box center [357, 181] width 430 height 270
drag, startPoint x: 173, startPoint y: 194, endPoint x: 168, endPoint y: 179, distance: 15.6
click at [168, 179] on icon "Previous slide" at bounding box center [160, 181] width 20 height 20
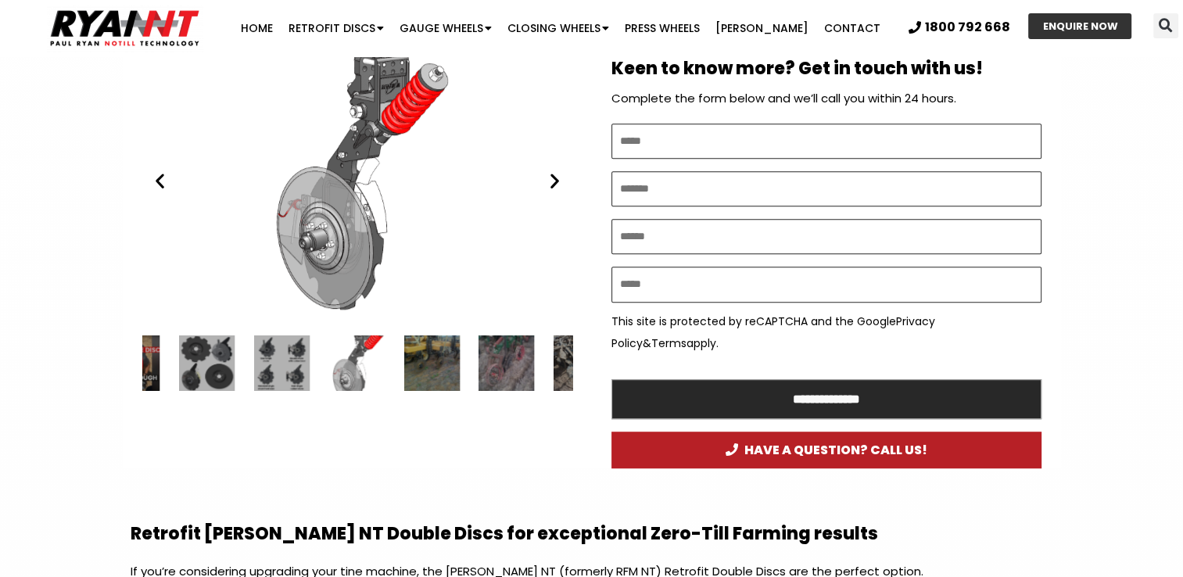
click at [159, 180] on icon "Previous slide" at bounding box center [160, 181] width 20 height 20
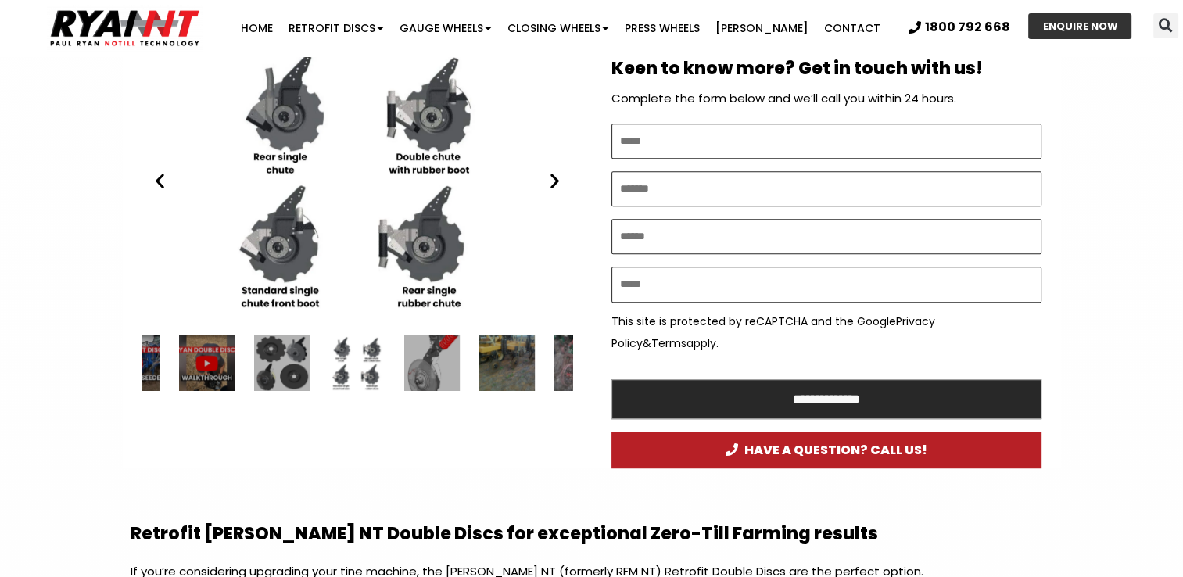
click at [160, 177] on icon "Previous slide" at bounding box center [160, 181] width 20 height 20
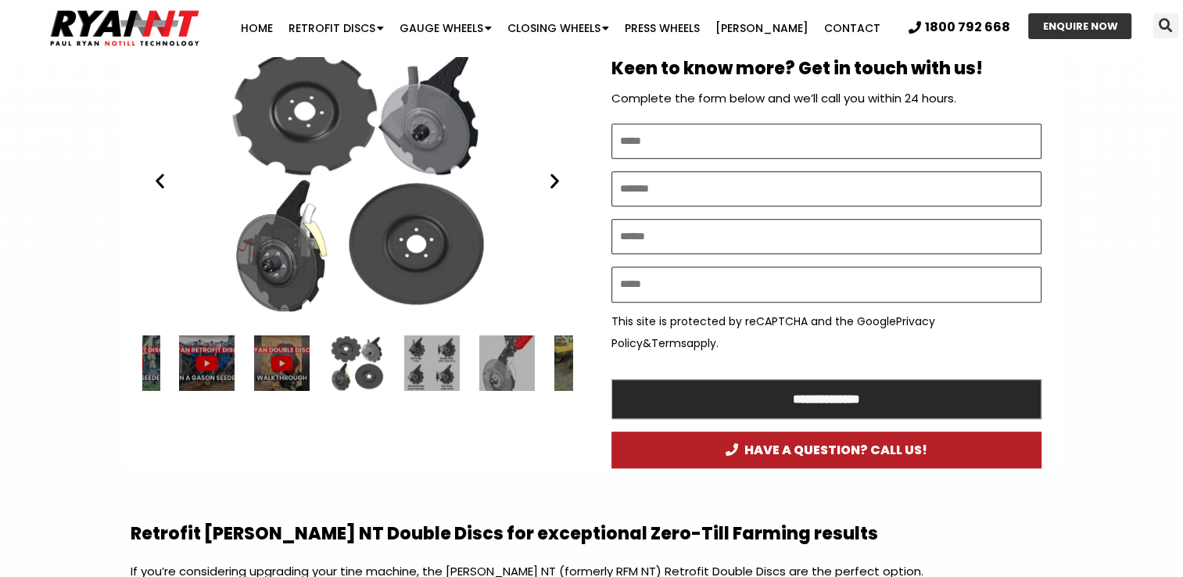
click at [163, 177] on icon "Previous slide" at bounding box center [160, 181] width 20 height 20
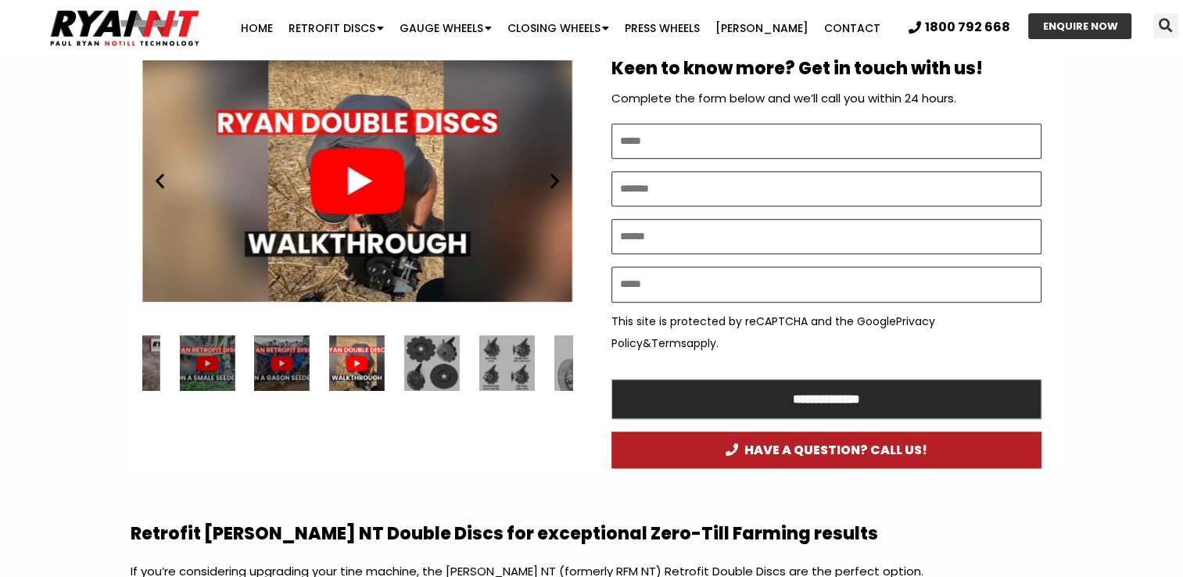
click at [163, 177] on icon "Previous slide" at bounding box center [160, 181] width 20 height 20
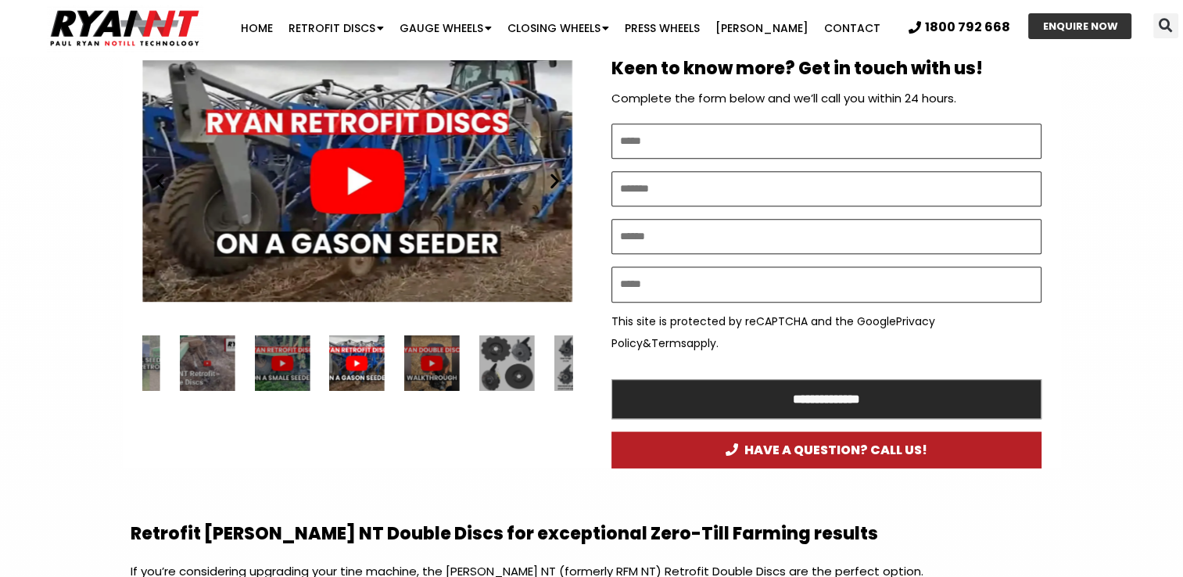
click at [163, 177] on icon "Previous slide" at bounding box center [160, 181] width 20 height 20
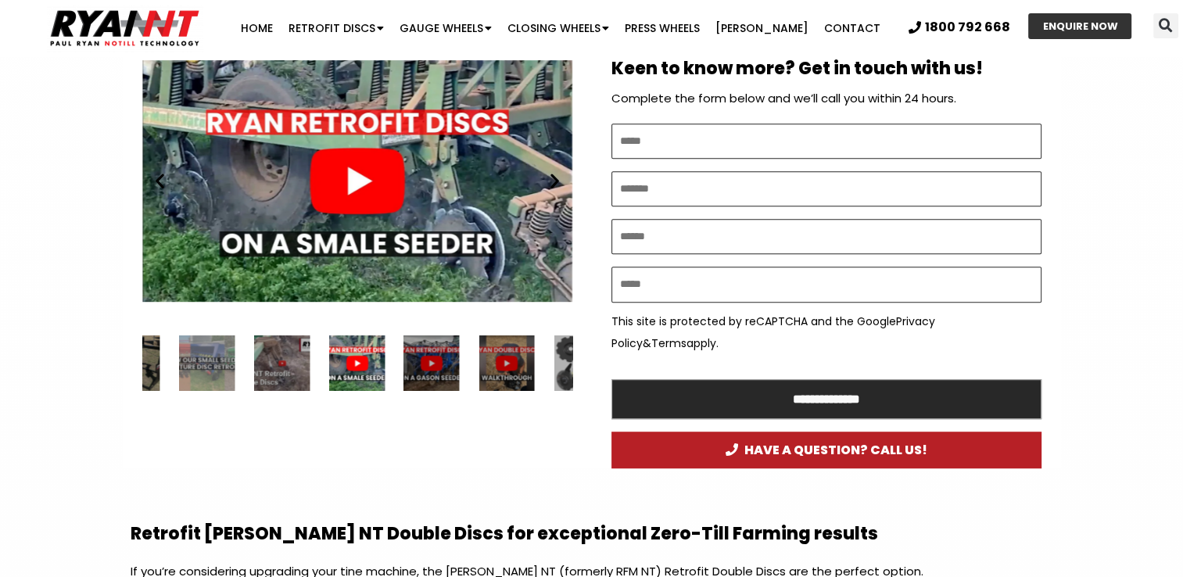
click at [163, 177] on icon "Previous slide" at bounding box center [160, 181] width 20 height 20
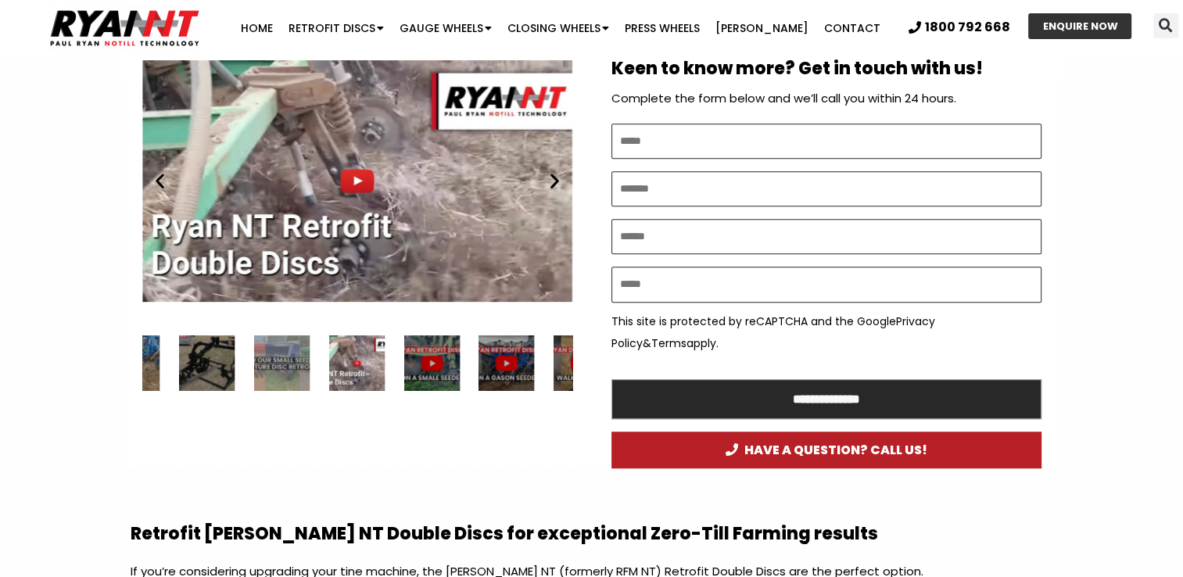
click at [163, 177] on icon "Previous slide" at bounding box center [160, 181] width 20 height 20
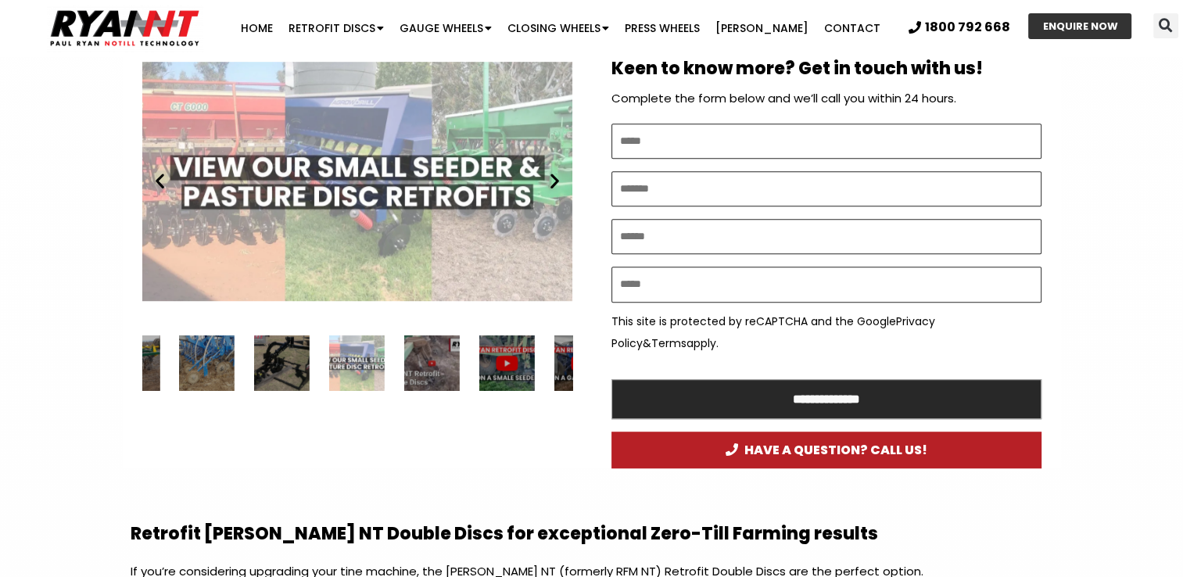
click at [163, 177] on icon "Previous slide" at bounding box center [160, 181] width 20 height 20
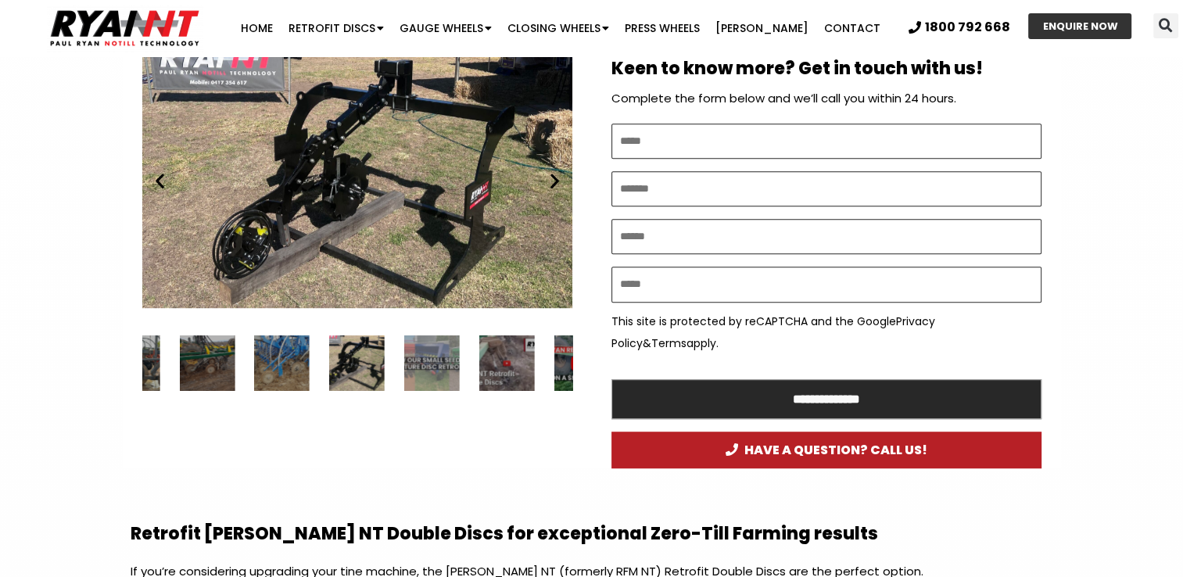
click at [163, 177] on icon "Previous slide" at bounding box center [160, 181] width 20 height 20
